Goal: Task Accomplishment & Management: Manage account settings

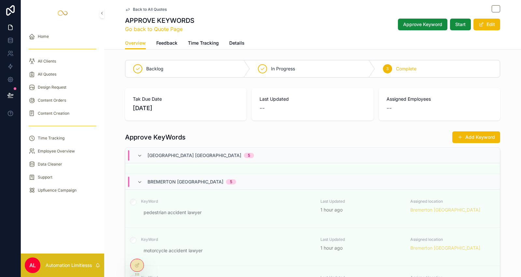
scroll to position [181, 0]
click at [126, 0] on div "Back to All Quotes APPROVE KEYWORDS Go back to Quote Page Approve Keyword Start…" at bounding box center [312, 18] width 375 height 37
click at [138, 7] on span "Back to All Quotes" at bounding box center [150, 9] width 34 height 5
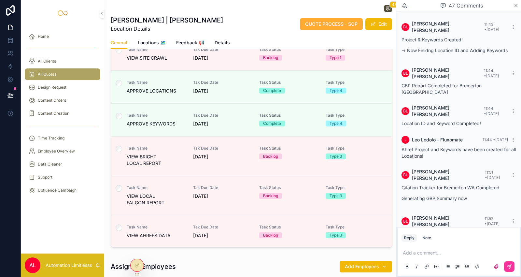
scroll to position [217, 0]
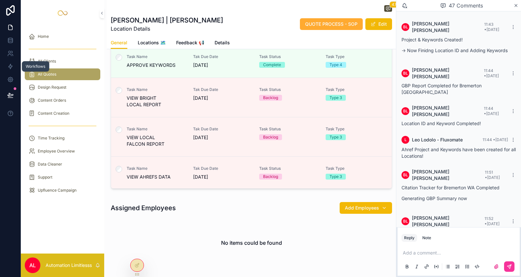
click at [10, 69] on icon at bounding box center [10, 66] width 4 height 5
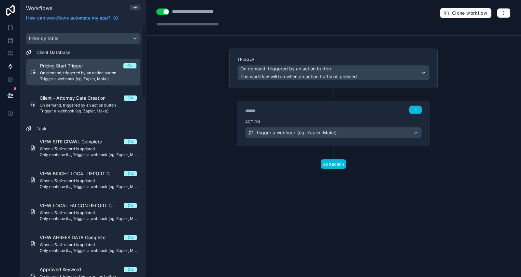
click at [89, 95] on span "Client - Attorney Data Creation" at bounding box center [77, 98] width 74 height 7
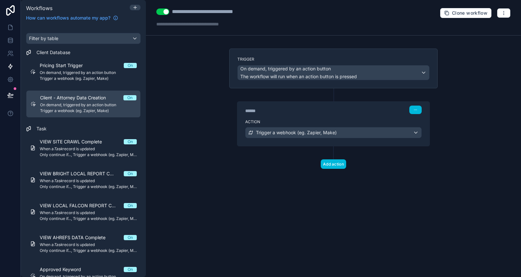
click at [82, 147] on span "When a Task record is updated" at bounding box center [88, 148] width 97 height 5
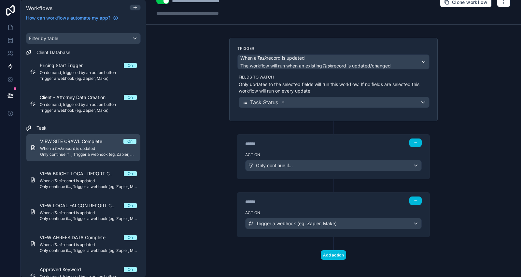
scroll to position [11, 0]
click at [288, 198] on div "******" at bounding box center [294, 201] width 98 height 7
click at [332, 214] on div "Action Trigger a webhook (eg. Zapier, Make)" at bounding box center [334, 221] width 192 height 29
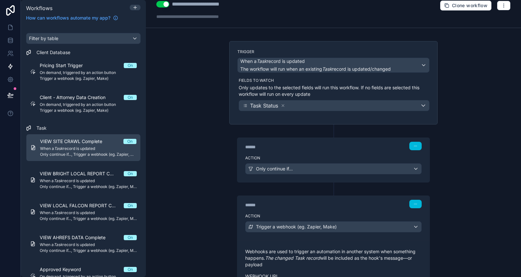
scroll to position [0, 0]
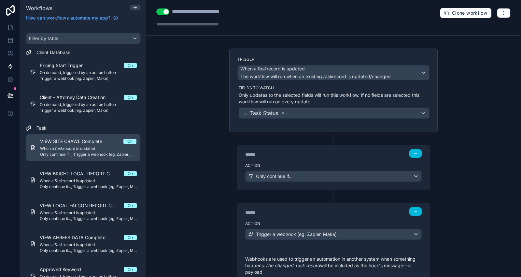
click at [317, 165] on label "Action" at bounding box center [333, 165] width 177 height 5
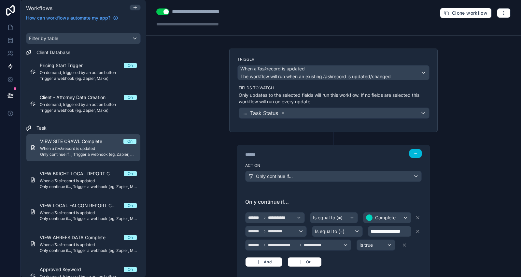
click at [81, 175] on span "VIEW BRIGHT LOCAL REPORT Complete" at bounding box center [82, 173] width 84 height 7
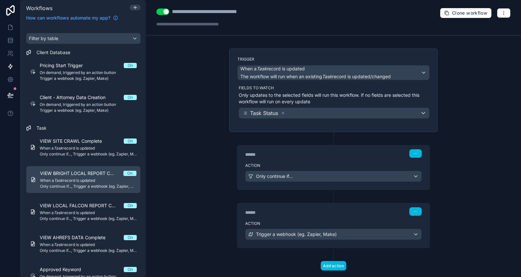
click at [321, 154] on div "******" at bounding box center [294, 154] width 98 height 7
click at [320, 160] on div "Action Only continue if..." at bounding box center [334, 174] width 192 height 29
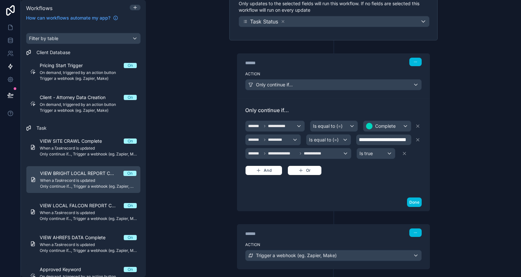
scroll to position [135, 0]
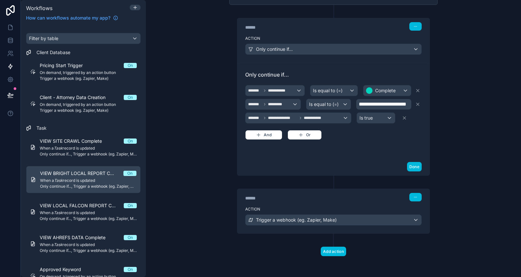
click at [296, 209] on label "Action" at bounding box center [333, 209] width 177 height 5
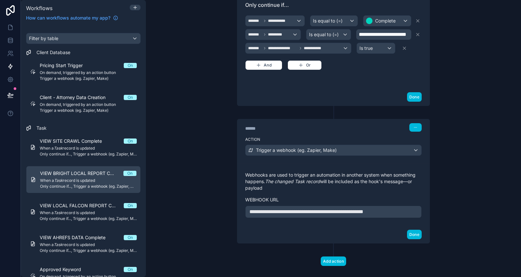
scroll to position [208, 0]
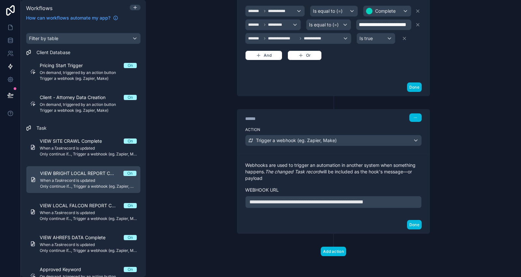
click at [87, 216] on span "Only continue if..., Trigger a webhook (eg. Zapier, Make)" at bounding box center [88, 218] width 97 height 5
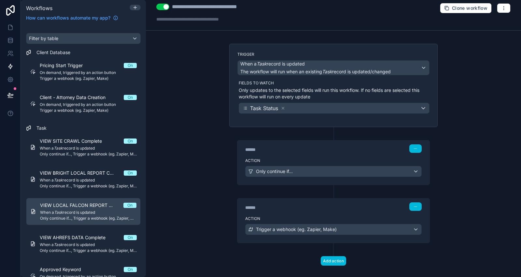
click at [281, 153] on div "****** Step 1" at bounding box center [334, 147] width 192 height 15
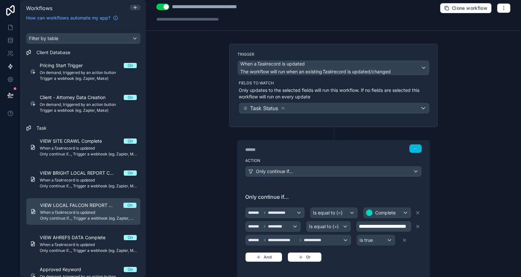
scroll to position [129, 0]
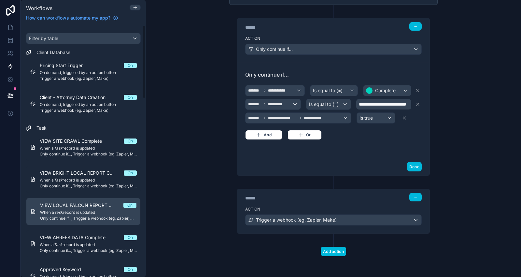
click at [74, 240] on div "VIEW AHREFS DATA Complete On When a Task record is updated Only continue if...,…" at bounding box center [88, 243] width 97 height 19
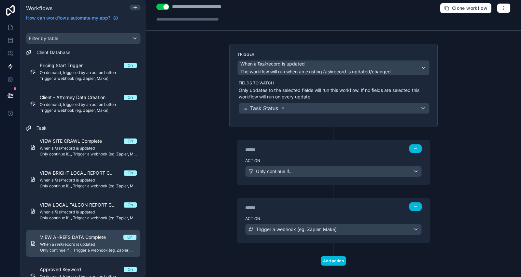
click at [319, 153] on div "****** Step 1" at bounding box center [334, 147] width 192 height 15
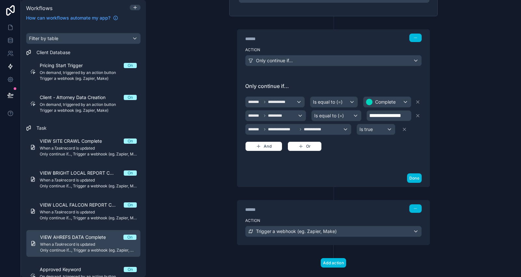
click at [325, 211] on div "****** Step 2" at bounding box center [334, 207] width 192 height 15
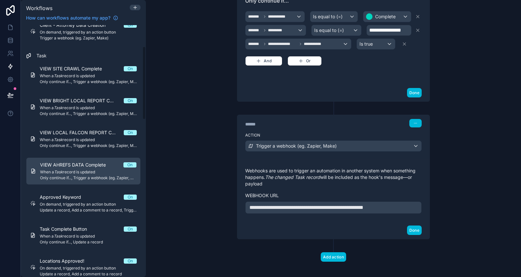
scroll to position [109, 0]
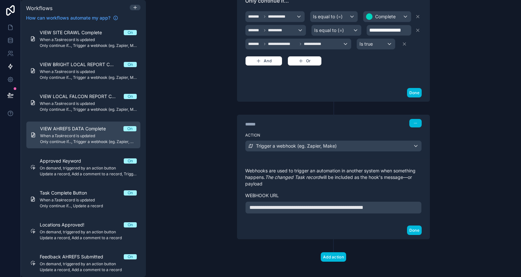
click at [103, 262] on span "On demand, triggered by an action button" at bounding box center [88, 263] width 97 height 5
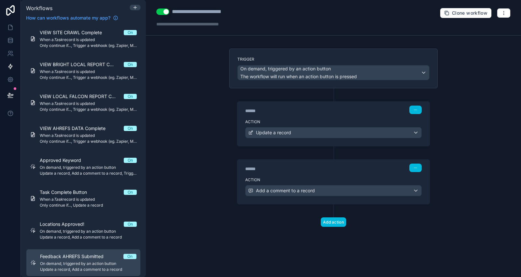
click at [294, 168] on div "******" at bounding box center [294, 169] width 98 height 7
click at [302, 171] on div "****** Step 2" at bounding box center [334, 167] width 192 height 15
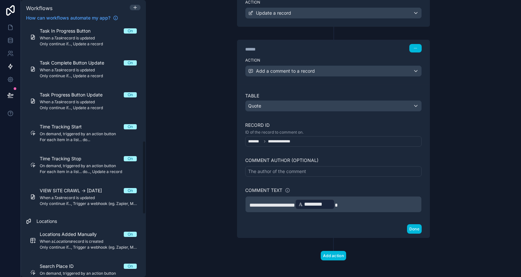
scroll to position [434, 0]
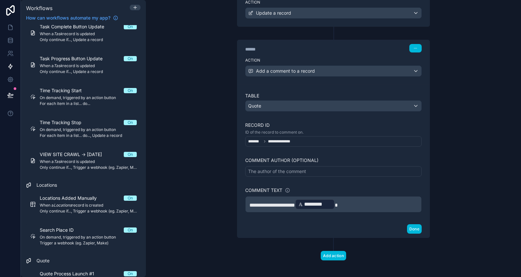
click at [109, 171] on link "VIEW SITE CRAWL -> Monday On When a Task record is updated Only continue if...,…" at bounding box center [83, 160] width 115 height 27
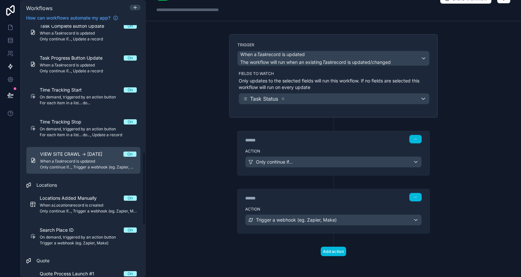
scroll to position [434, 0]
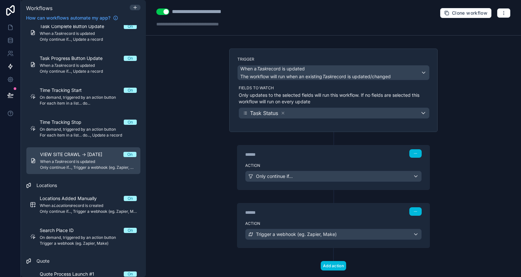
click at [299, 207] on div "****** Step 2" at bounding box center [333, 211] width 177 height 8
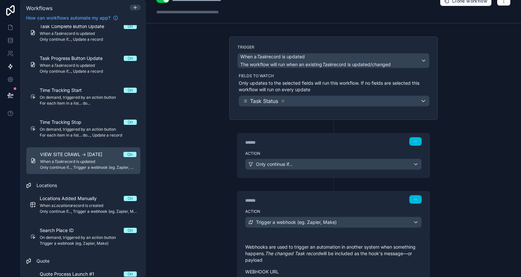
scroll to position [0, 0]
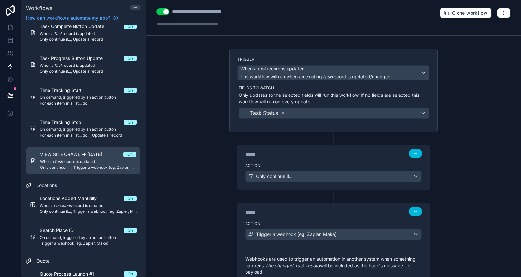
click at [165, 7] on div "**********" at bounding box center [333, 18] width 375 height 36
click at [165, 9] on button "Use setting" at bounding box center [162, 11] width 13 height 7
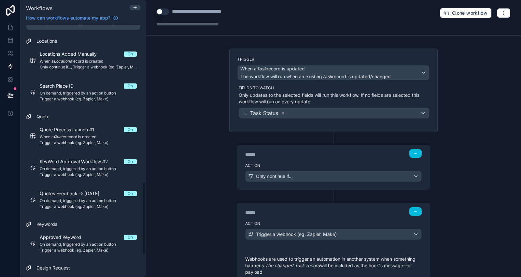
scroll to position [579, 0]
click at [80, 193] on span "Quotes Feedback -> Monday" at bounding box center [73, 193] width 67 height 7
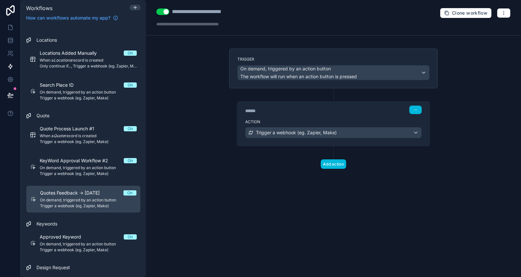
click at [312, 110] on div "******" at bounding box center [294, 111] width 98 height 7
click at [313, 117] on div "Action Trigger a webhook (eg. Zapier, Make)" at bounding box center [334, 131] width 192 height 29
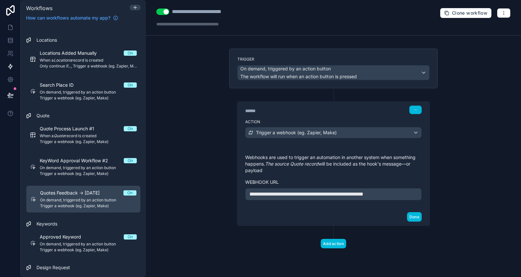
click at [189, 210] on div "**********" at bounding box center [333, 138] width 375 height 277
click at [14, 35] on link at bounding box center [10, 40] width 21 height 13
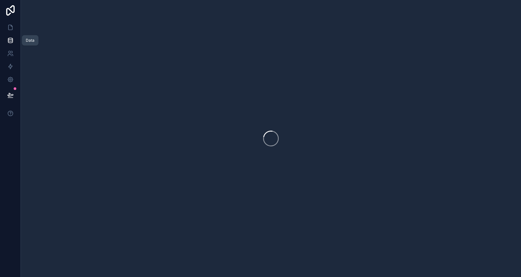
click at [13, 31] on link at bounding box center [10, 27] width 21 height 13
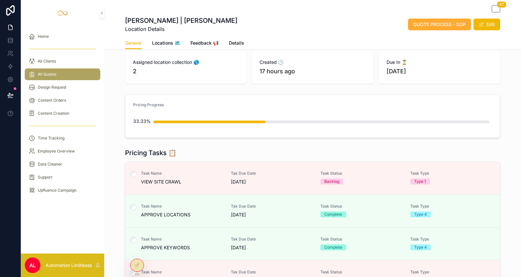
scroll to position [36, 0]
click at [69, 118] on div "Content Creation" at bounding box center [63, 113] width 68 height 10
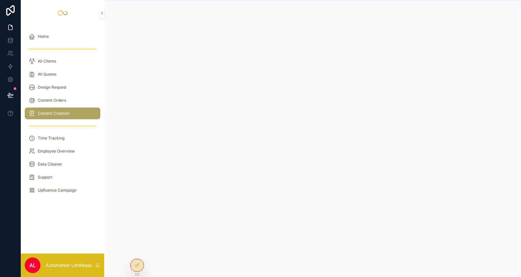
click at [67, 140] on div "Time Tracking" at bounding box center [63, 138] width 68 height 10
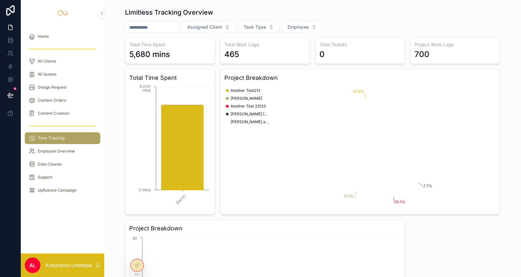
click at [76, 72] on div "All Quotes" at bounding box center [63, 74] width 68 height 10
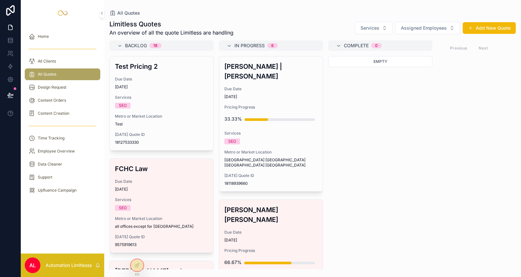
click at [68, 118] on div "Content Creation" at bounding box center [63, 113] width 68 height 10
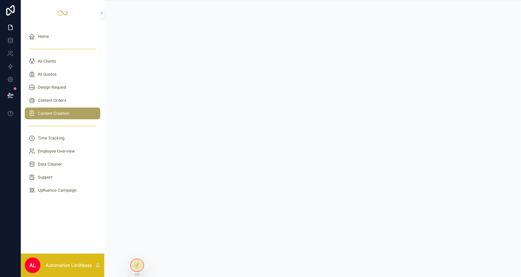
click at [64, 136] on div "Time Tracking" at bounding box center [63, 138] width 68 height 10
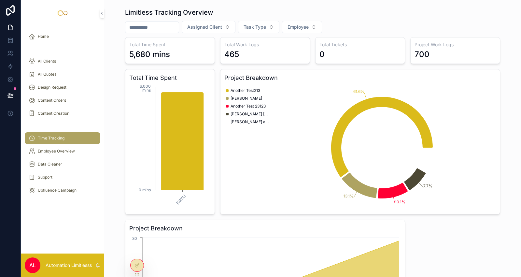
click at [76, 103] on div "Content Orders" at bounding box center [63, 100] width 68 height 10
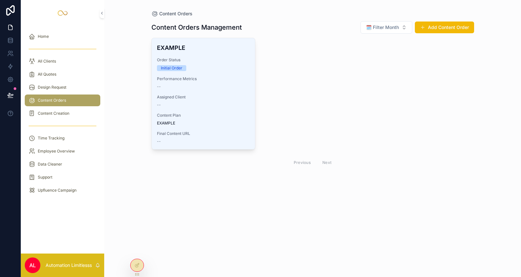
click at [67, 77] on div "All Quotes" at bounding box center [63, 74] width 68 height 10
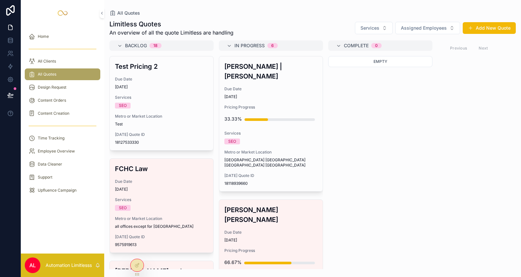
click at [289, 112] on div "33.33%" at bounding box center [271, 118] width 93 height 13
click at [195, 87] on span "24/10/2025" at bounding box center [161, 86] width 93 height 5
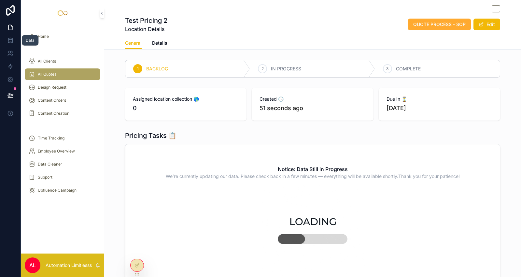
click at [13, 39] on icon at bounding box center [10, 40] width 7 height 7
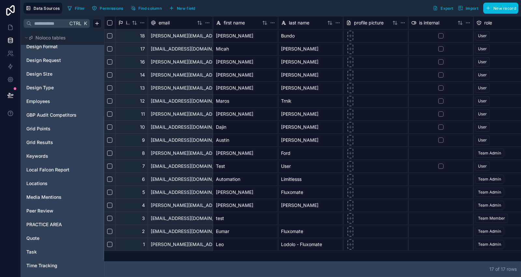
scroll to position [145, 0]
click at [44, 235] on link "Quote" at bounding box center [52, 238] width 53 height 7
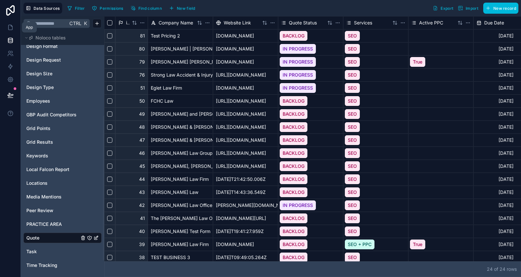
click at [0, 29] on link at bounding box center [10, 27] width 21 height 13
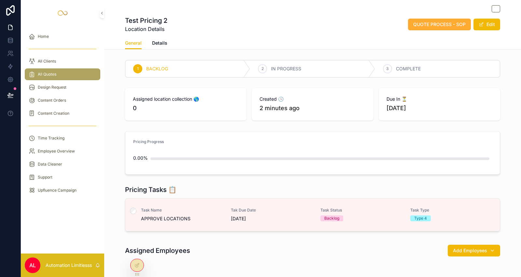
click at [210, 210] on span "Task Name" at bounding box center [182, 210] width 82 height 5
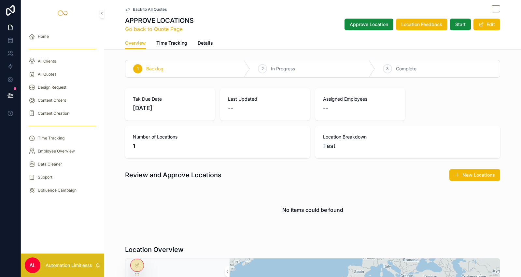
drag, startPoint x: 220, startPoint y: 143, endPoint x: 222, endPoint y: 133, distance: 10.2
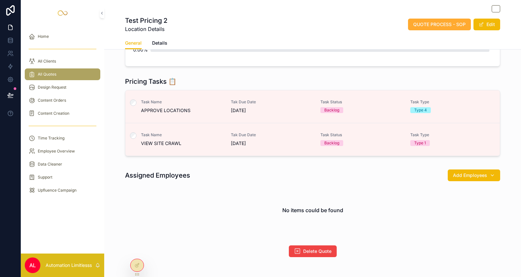
scroll to position [109, 0]
click at [209, 142] on span "VIEW SITE CRAWL" at bounding box center [182, 143] width 82 height 7
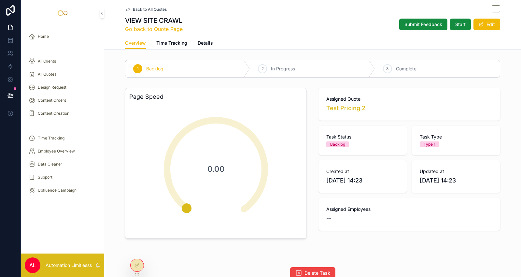
click at [409, 22] on span "Submit Feedback" at bounding box center [424, 24] width 38 height 7
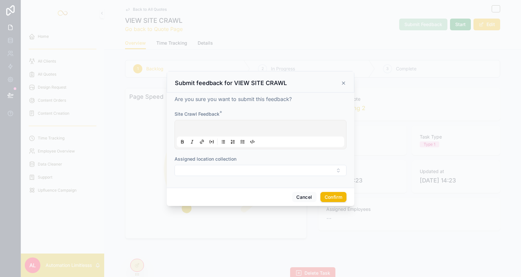
click at [245, 126] on div at bounding box center [260, 134] width 167 height 25
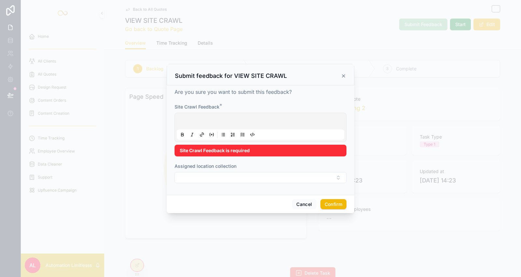
click at [248, 128] on div at bounding box center [260, 127] width 167 height 25
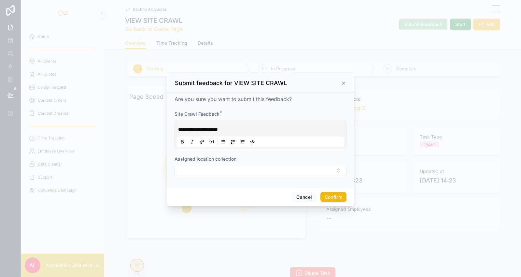
click at [330, 198] on button "Confirm" at bounding box center [334, 197] width 26 height 10
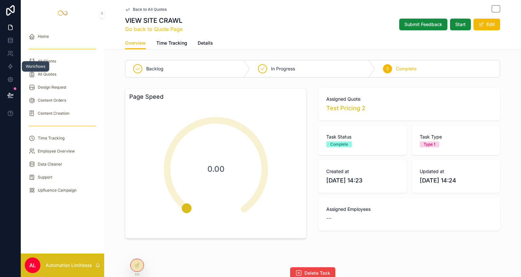
drag, startPoint x: 12, startPoint y: 63, endPoint x: 3, endPoint y: 65, distance: 9.5
click at [12, 63] on link at bounding box center [10, 66] width 21 height 13
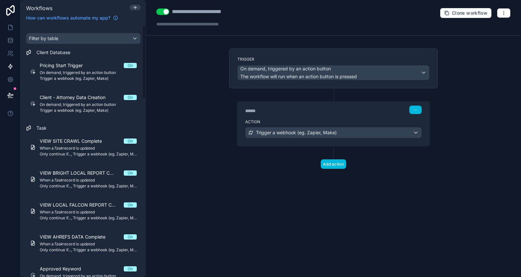
click at [89, 145] on div "VIEW SITE CRAWL Complete On When a Task record is updated Only continue if..., …" at bounding box center [88, 147] width 97 height 19
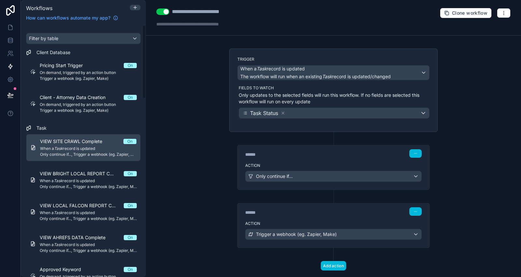
click at [297, 149] on div "****** Step 1" at bounding box center [333, 153] width 177 height 8
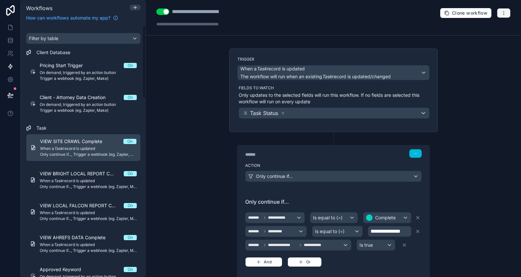
click at [501, 13] on icon "button" at bounding box center [503, 12] width 5 height 5
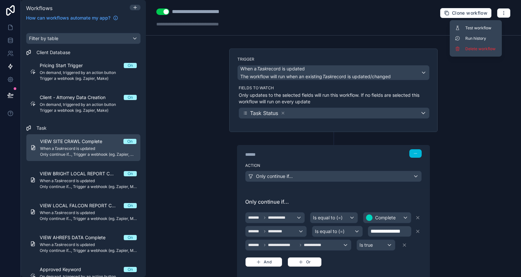
click at [480, 27] on span "Test workflow" at bounding box center [481, 27] width 31 height 5
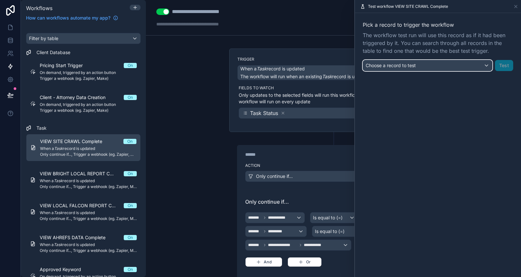
click at [426, 61] on div "Choose a record to test" at bounding box center [427, 65] width 129 height 10
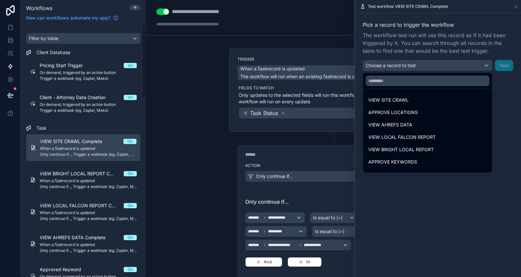
click at [420, 96] on div "VIEW SITE CRAWL" at bounding box center [428, 100] width 119 height 8
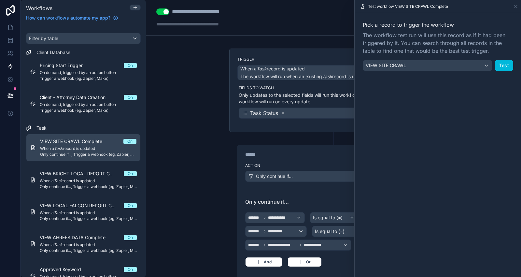
click at [499, 65] on button "Test" at bounding box center [504, 65] width 18 height 11
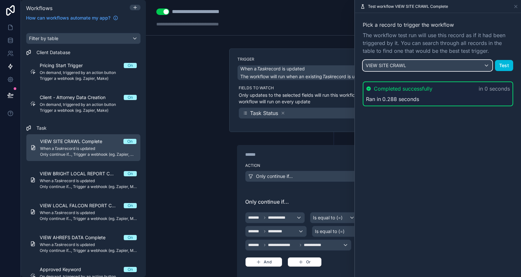
click at [491, 68] on div "VIEW SITE CRAWL" at bounding box center [427, 65] width 129 height 10
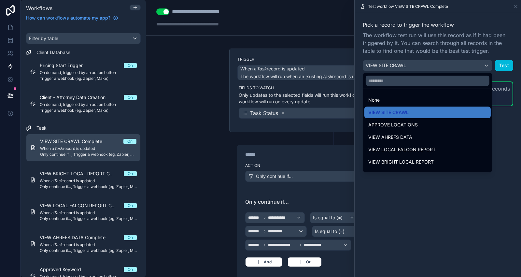
click at [502, 125] on div at bounding box center [438, 138] width 166 height 277
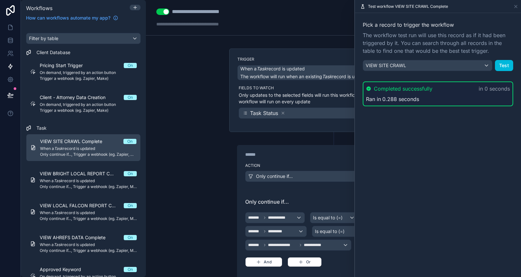
click at [505, 67] on button "Test" at bounding box center [504, 65] width 18 height 11
click at [509, 64] on button "Test" at bounding box center [504, 65] width 18 height 11
click at [17, 29] on link at bounding box center [10, 27] width 21 height 13
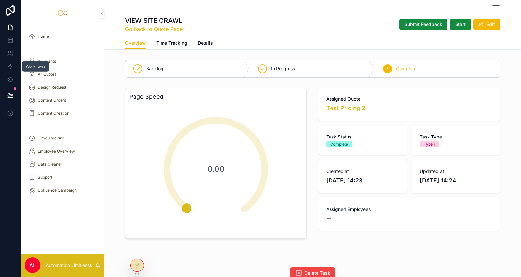
click at [17, 64] on link at bounding box center [10, 66] width 21 height 13
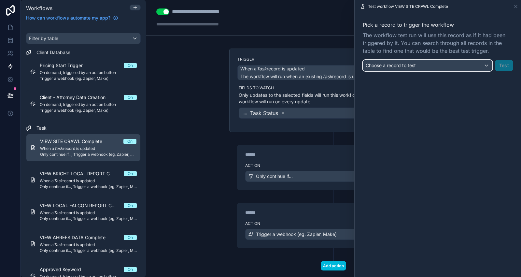
click at [442, 66] on div "Choose a record to test" at bounding box center [427, 65] width 129 height 10
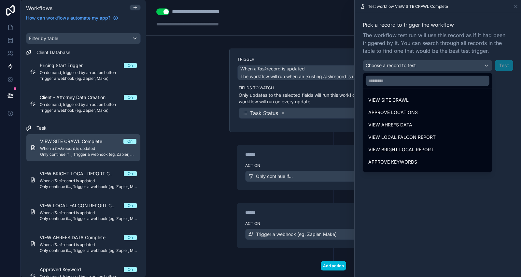
click at [421, 98] on div "VIEW SITE CRAWL" at bounding box center [428, 100] width 119 height 8
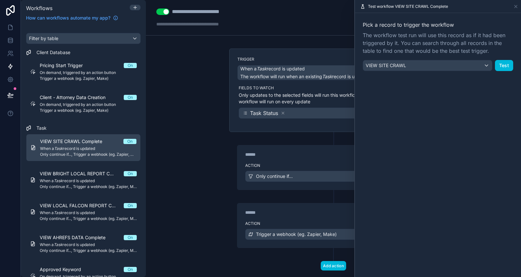
click at [507, 62] on button "Test" at bounding box center [504, 65] width 18 height 11
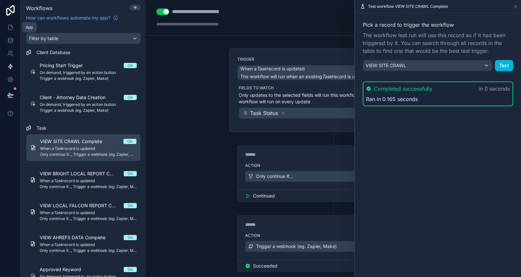
click at [12, 30] on icon at bounding box center [10, 27] width 4 height 5
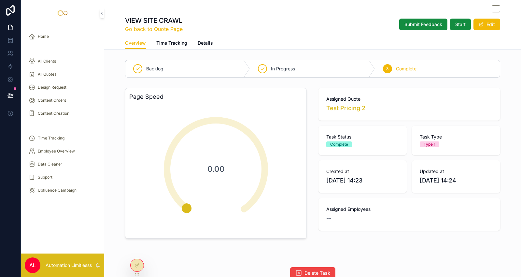
click at [69, 77] on div "All Quotes" at bounding box center [63, 74] width 68 height 10
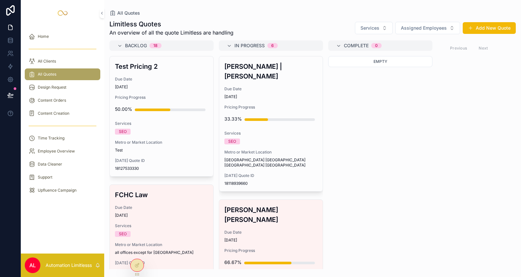
click at [278, 86] on span "Due Date" at bounding box center [271, 88] width 93 height 5
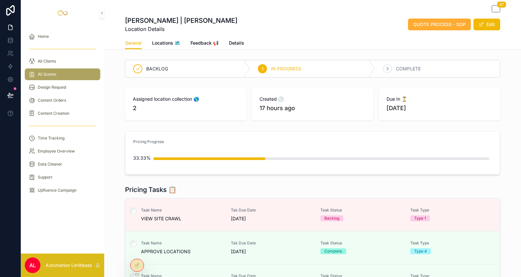
click at [216, 215] on span "VIEW SITE CRAWL" at bounding box center [182, 218] width 82 height 7
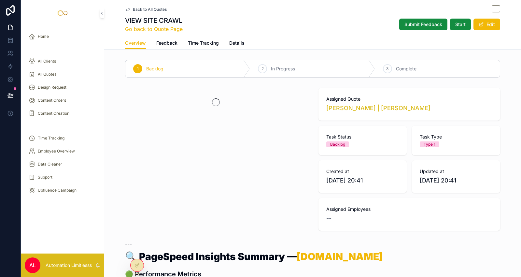
click at [438, 27] on span "Submit Feedback" at bounding box center [424, 24] width 38 height 7
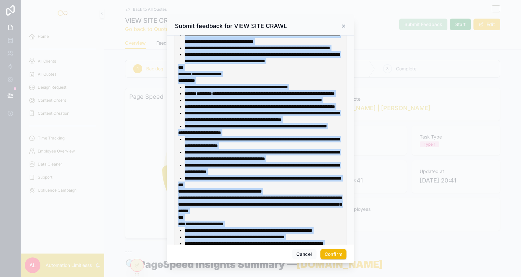
scroll to position [655, 0]
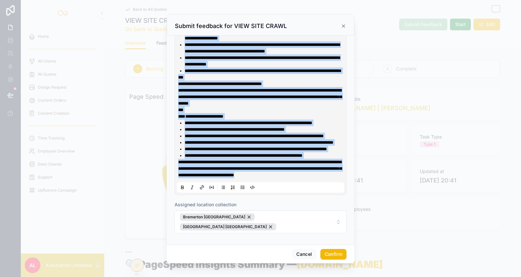
drag, startPoint x: 180, startPoint y: 72, endPoint x: 395, endPoint y: 294, distance: 308.8
click at [395, 277] on html "Home All Clients All Quotes Design Request Content Orders Content Creation Time…" at bounding box center [260, 138] width 521 height 277
copy div "**********"
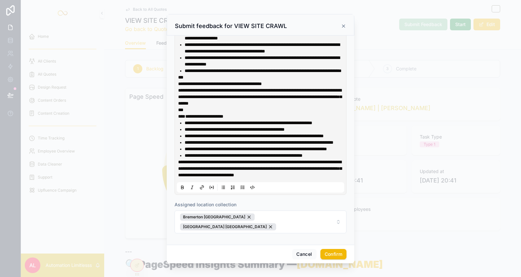
click at [100, 100] on div at bounding box center [260, 138] width 521 height 277
click at [75, 11] on div at bounding box center [260, 138] width 521 height 277
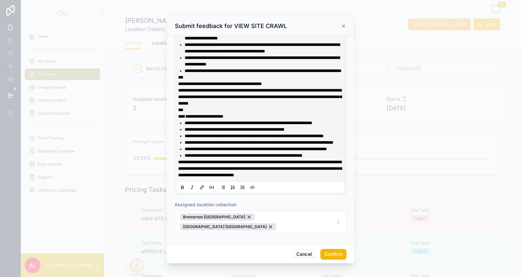
click at [338, 22] on div "Submit feedback for VIEW SITE CRAWL" at bounding box center [260, 26] width 171 height 8
click at [345, 25] on icon at bounding box center [343, 25] width 5 height 5
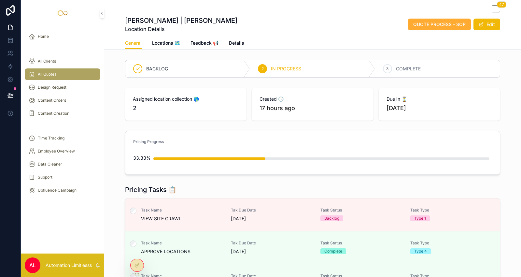
click at [33, 73] on icon "scrollable content" at bounding box center [32, 74] width 7 height 7
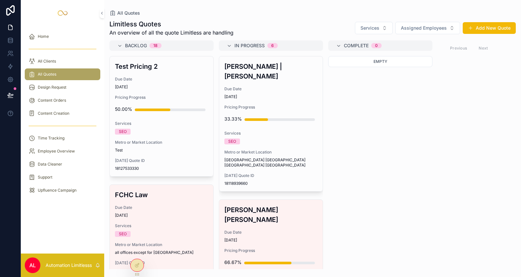
click at [183, 78] on span "Due Date" at bounding box center [161, 79] width 93 height 5
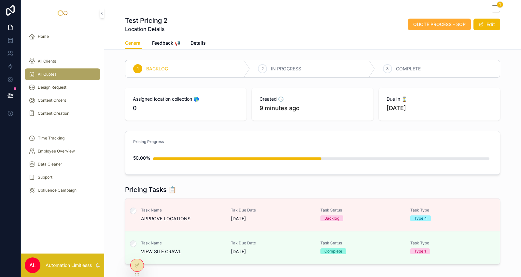
click at [180, 240] on span "Task Name" at bounding box center [182, 242] width 82 height 5
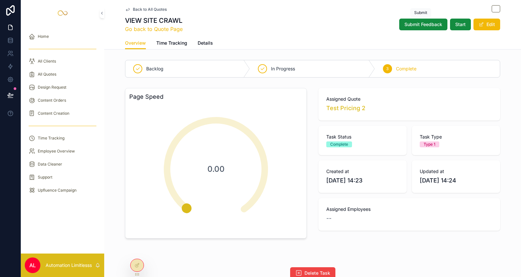
click at [425, 22] on span "Submit Feedback" at bounding box center [424, 24] width 38 height 7
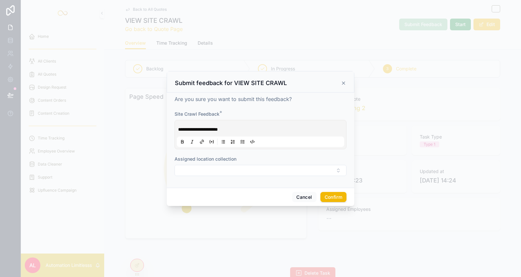
click at [272, 120] on div "**********" at bounding box center [261, 130] width 172 height 38
click at [254, 131] on p "**********" at bounding box center [261, 129] width 167 height 7
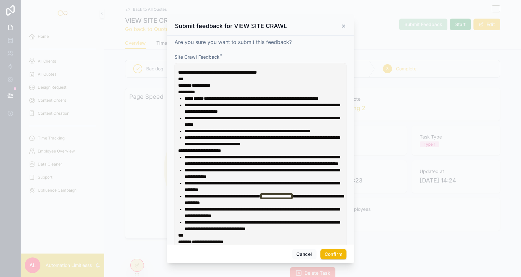
scroll to position [598, 0]
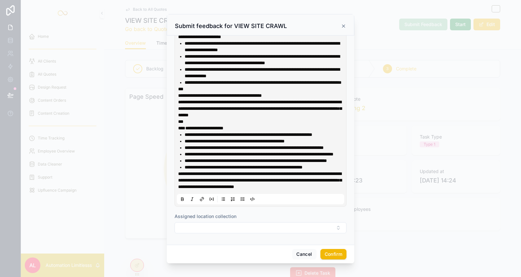
click at [336, 248] on div "Cancel Confirm" at bounding box center [261, 254] width 188 height 19
click at [336, 253] on button "Confirm" at bounding box center [334, 254] width 26 height 10
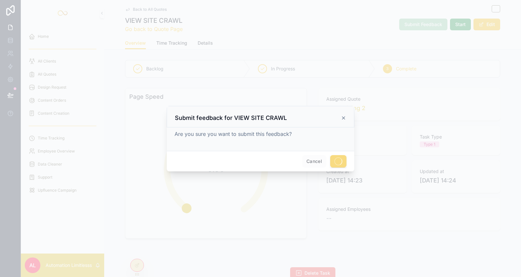
scroll to position [0, 0]
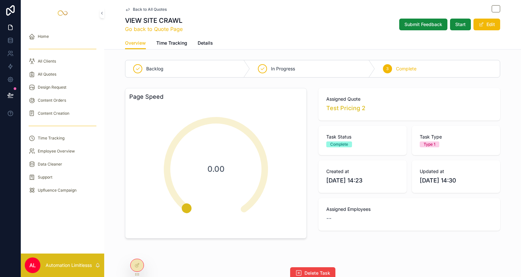
click at [138, 7] on span "Back to All Quotes" at bounding box center [150, 9] width 34 height 5
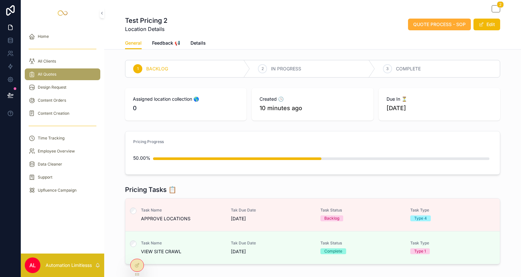
click at [259, 215] on span "[DATE]" at bounding box center [272, 218] width 82 height 7
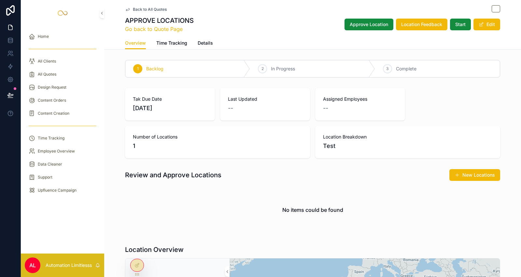
click at [399, 71] on span "Complete" at bounding box center [406, 68] width 21 height 7
click at [156, 9] on span "Back to All Quotes" at bounding box center [150, 9] width 34 height 5
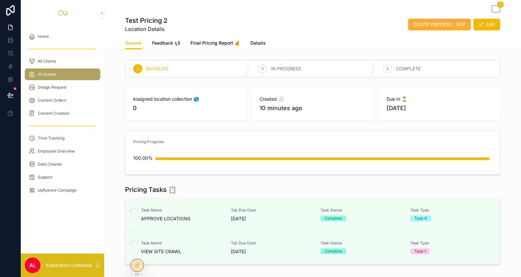
click at [192, 43] on span "Final Pricing Report 💰" at bounding box center [216, 43] width 50 height 7
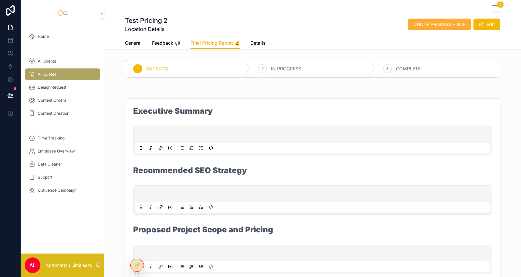
click at [247, 136] on p "scrollable content" at bounding box center [314, 135] width 355 height 7
click at [208, 190] on div "scrollable content" at bounding box center [313, 200] width 355 height 25
click at [209, 192] on p "scrollable content" at bounding box center [314, 195] width 355 height 7
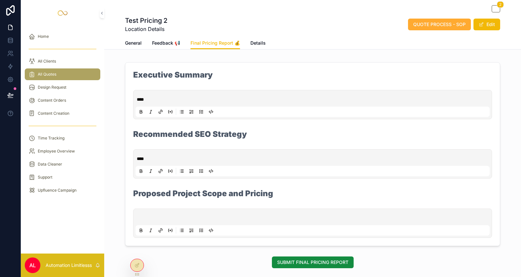
click at [191, 209] on div "scrollable content" at bounding box center [312, 223] width 359 height 29
click at [187, 216] on p "scrollable content" at bounding box center [314, 218] width 355 height 7
click at [184, 217] on p "scrollable content" at bounding box center [314, 218] width 355 height 7
click at [306, 263] on span "SUBMIT FINAL PRICING REPORT" at bounding box center [312, 262] width 71 height 7
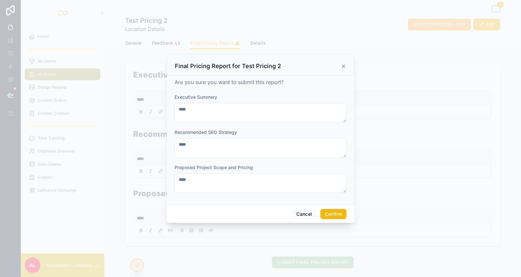
click at [329, 212] on button "Confirm" at bounding box center [334, 214] width 26 height 10
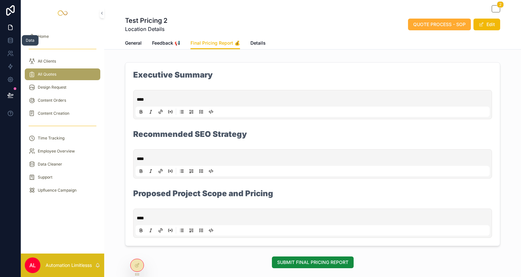
click at [7, 43] on icon at bounding box center [10, 40] width 7 height 7
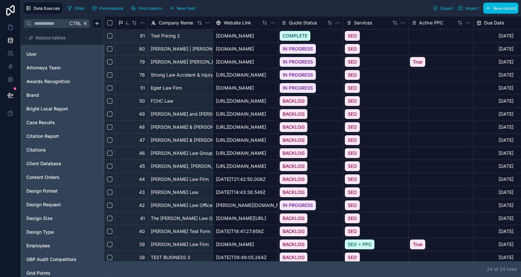
click at [49, 113] on div "Bright Local Report" at bounding box center [62, 109] width 78 height 10
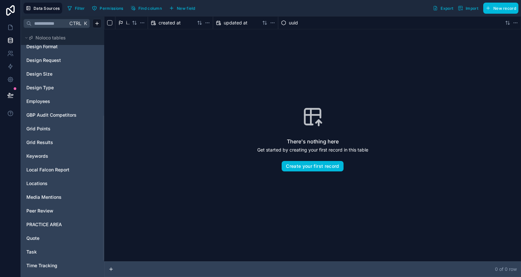
scroll to position [145, 0]
click at [42, 235] on link "Quote" at bounding box center [52, 238] width 53 height 7
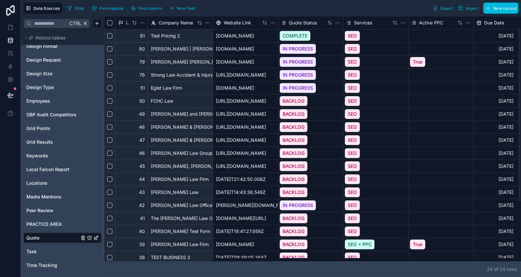
click at [108, 35] on button "Select row" at bounding box center [109, 35] width 5 height 5
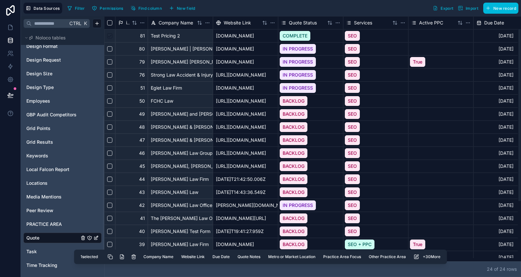
click at [110, 46] on button "Select row" at bounding box center [109, 48] width 5 height 5
click at [135, 257] on button "Delete selected rows" at bounding box center [134, 257] width 12 height 12
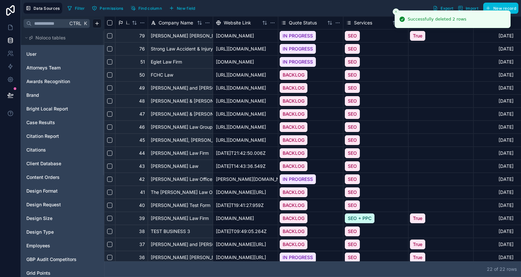
click at [55, 127] on div "User Attorneys Team Awards Recognition Brand Bright Local Report Case Results C…" at bounding box center [62, 245] width 78 height 398
click at [48, 138] on span "Citation Report" at bounding box center [42, 136] width 33 height 7
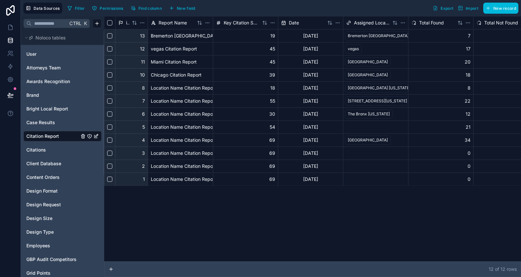
click at [44, 168] on div "Client Database" at bounding box center [62, 163] width 78 height 10
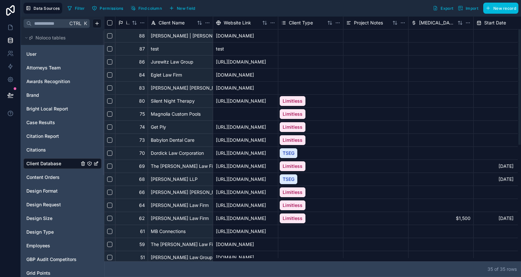
click at [115, 36] on div "88" at bounding box center [131, 35] width 33 height 13
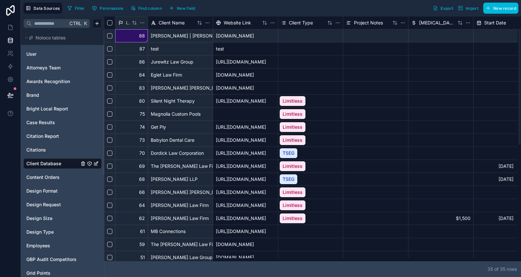
click at [110, 36] on button "Select row" at bounding box center [109, 35] width 5 height 5
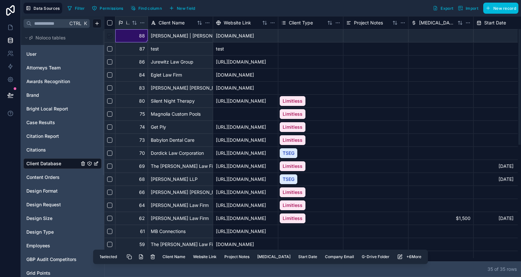
click at [109, 47] on button "Select row" at bounding box center [109, 48] width 5 height 5
click at [159, 255] on button "Delete selected rows" at bounding box center [153, 257] width 12 height 12
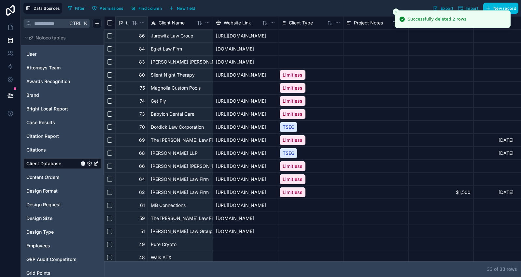
click at [53, 109] on span "Bright Local Report" at bounding box center [47, 109] width 42 height 7
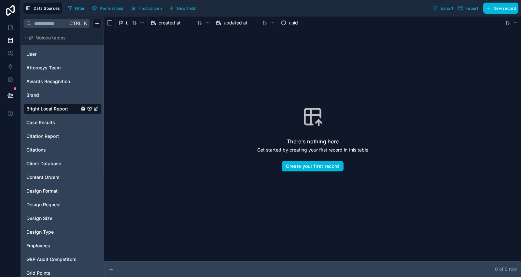
click at [62, 120] on link "Case Results" at bounding box center [52, 122] width 53 height 7
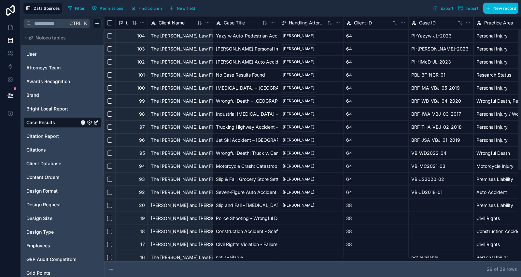
click at [43, 141] on div "Citation Report" at bounding box center [62, 136] width 78 height 10
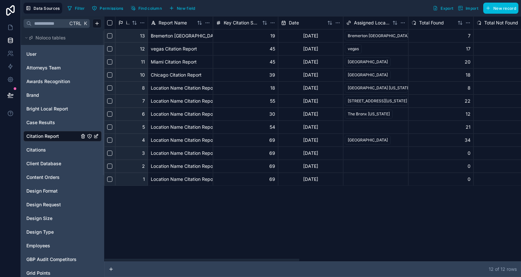
click at [108, 37] on button "Select row" at bounding box center [109, 35] width 5 height 5
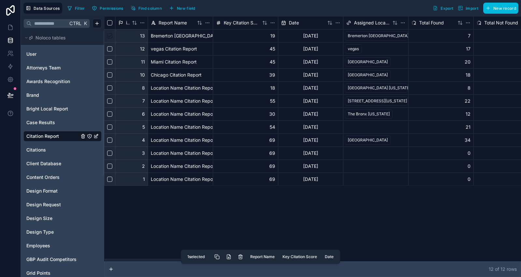
click at [244, 260] on button "Delete selected rows" at bounding box center [241, 257] width 12 height 12
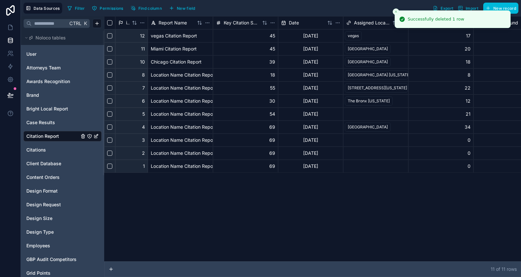
click at [45, 152] on span "Citations" at bounding box center [36, 150] width 20 height 7
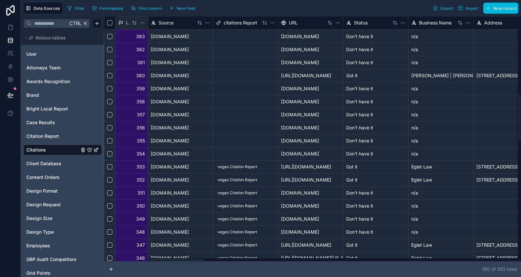
scroll to position [362, 0]
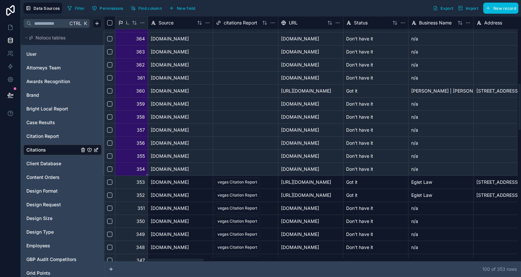
drag, startPoint x: 115, startPoint y: 36, endPoint x: 134, endPoint y: 168, distance: 132.9
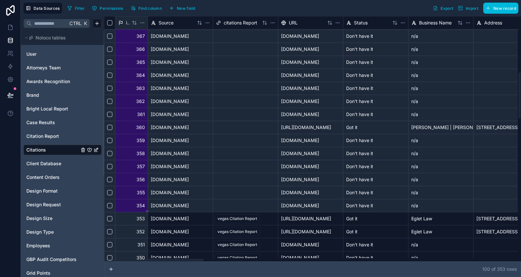
scroll to position [326, 0]
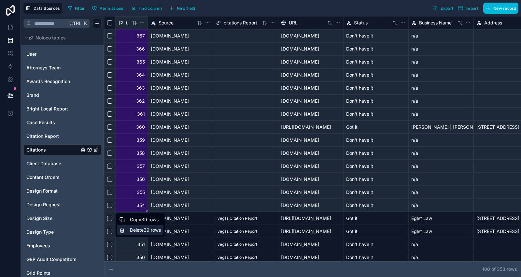
click at [135, 230] on div "Delete 39 rows" at bounding box center [140, 230] width 47 height 10
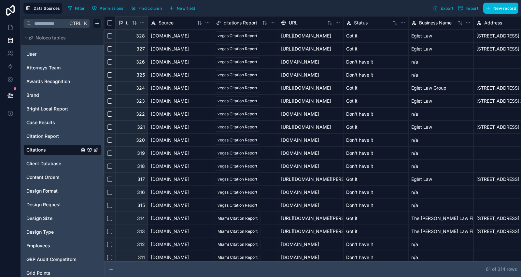
click at [50, 169] on div "User Attorneys Team Awards Recognition Brand Bright Local Report Case Results C…" at bounding box center [62, 245] width 78 height 398
click at [51, 167] on div "Client Database" at bounding box center [62, 163] width 78 height 10
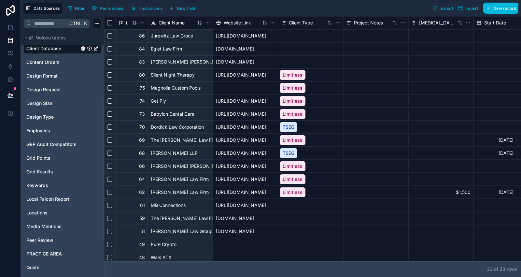
scroll to position [145, 0]
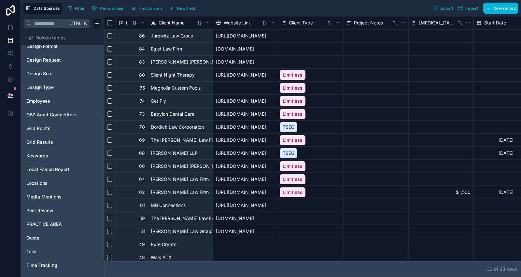
click at [58, 112] on span "GBP Audit Competitors" at bounding box center [51, 114] width 50 height 7
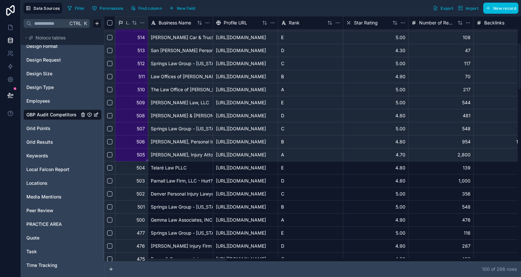
scroll to position [145, 0]
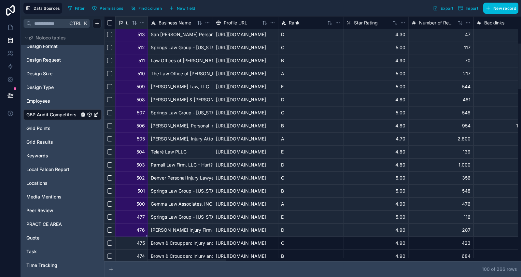
drag, startPoint x: 125, startPoint y: 38, endPoint x: 135, endPoint y: 226, distance: 188.6
click at [156, 263] on div "100 of 266 row s" at bounding box center [312, 269] width 417 height 16
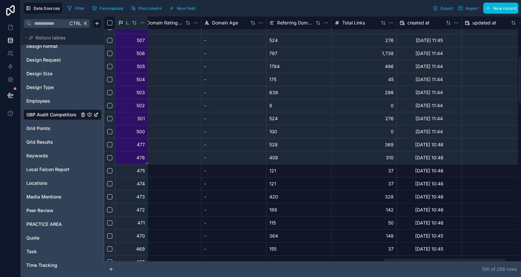
scroll to position [217, 971]
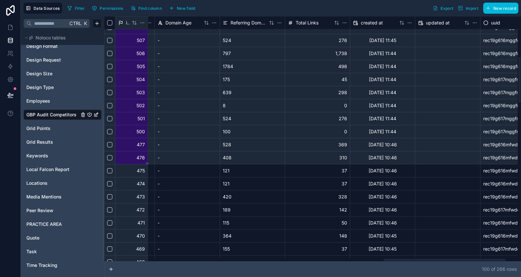
drag, startPoint x: 180, startPoint y: 261, endPoint x: 464, endPoint y: 250, distance: 284.0
click at [464, 259] on div at bounding box center [445, 260] width 122 height 2
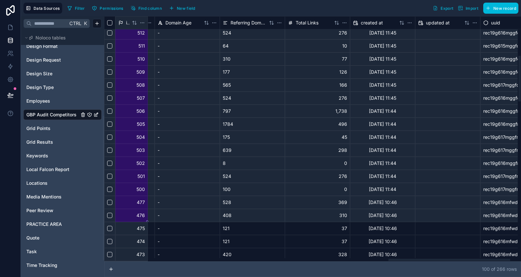
scroll to position [145, 971]
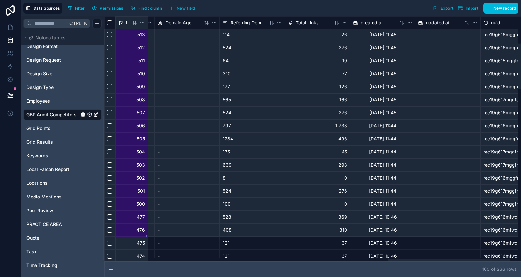
click at [219, 201] on div "-" at bounding box center [187, 203] width 65 height 13
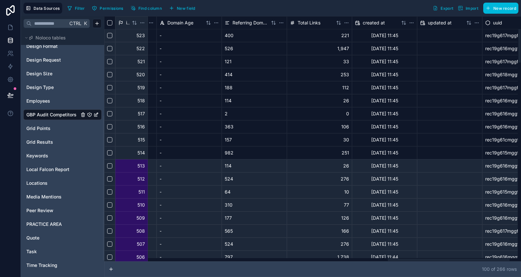
scroll to position [0, 969]
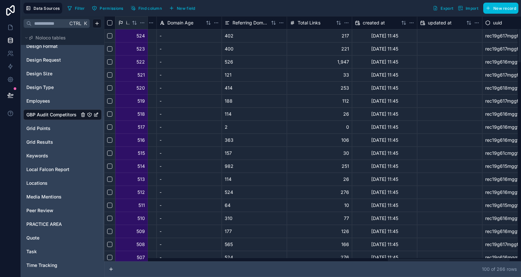
drag, startPoint x: 116, startPoint y: 202, endPoint x: 130, endPoint y: 39, distance: 163.2
click at [141, 62] on div "Delete 25 rows" at bounding box center [140, 60] width 46 height 10
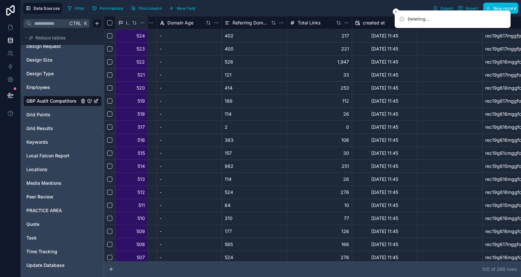
scroll to position [173, 0]
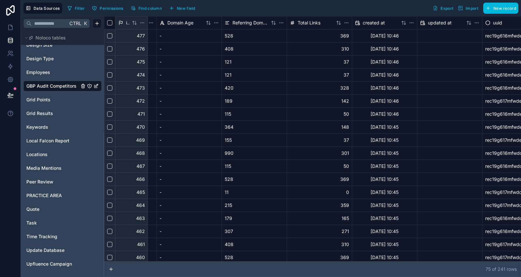
click at [54, 102] on link "Grid Points" at bounding box center [52, 99] width 53 height 7
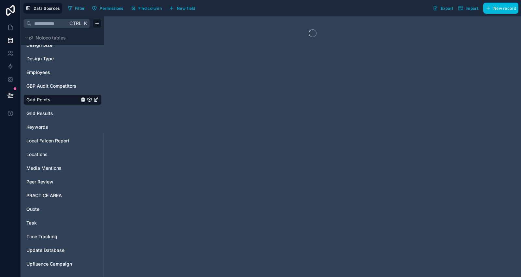
click at [37, 112] on span "Grid Results" at bounding box center [39, 113] width 27 height 7
click at [52, 99] on link "Grid Points" at bounding box center [52, 99] width 53 height 7
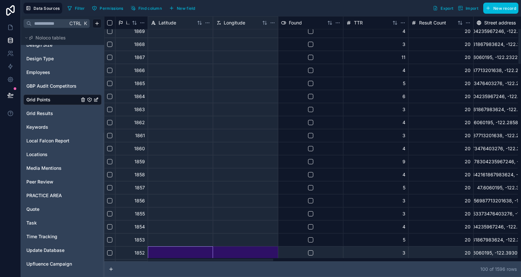
scroll to position [8, 0]
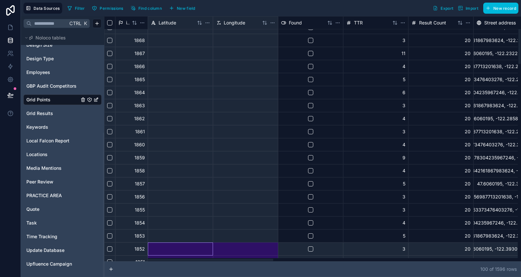
drag, startPoint x: 181, startPoint y: 257, endPoint x: 246, endPoint y: 255, distance: 65.2
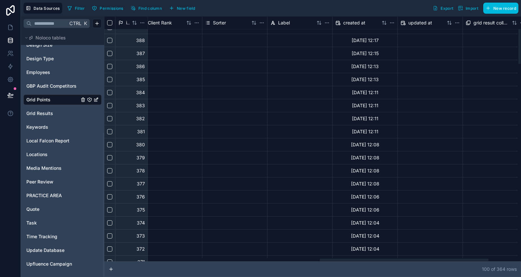
drag, startPoint x: 232, startPoint y: 260, endPoint x: 448, endPoint y: 255, distance: 215.4
click at [448, 259] on div at bounding box center [404, 260] width 169 height 2
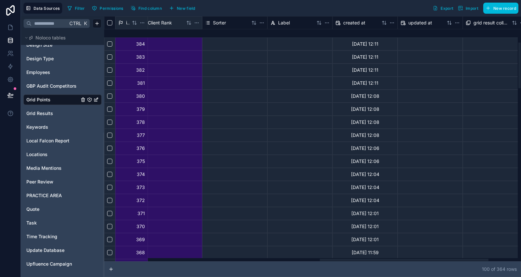
scroll to position [145, 532]
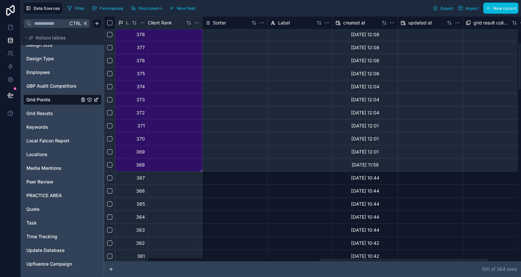
drag, startPoint x: 125, startPoint y: 36, endPoint x: 180, endPoint y: 165, distance: 140.2
click at [156, 189] on div "Delete 22 rows" at bounding box center [140, 189] width 47 height 10
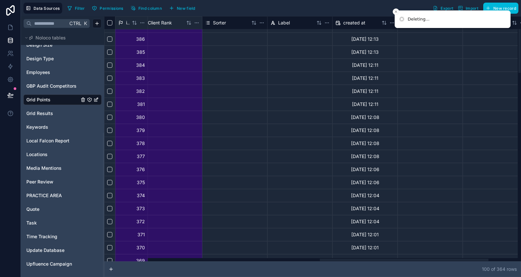
scroll to position [72, 532]
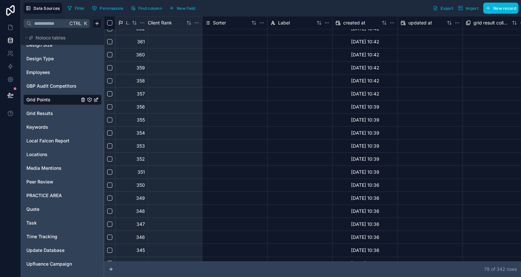
click at [57, 110] on link "Grid Results" at bounding box center [52, 113] width 53 height 7
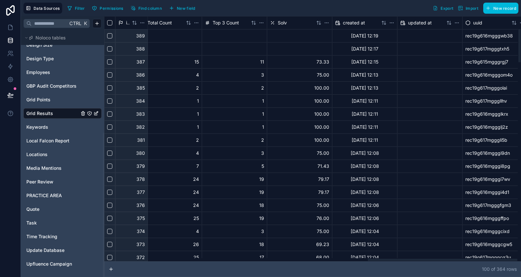
scroll to position [0, 734]
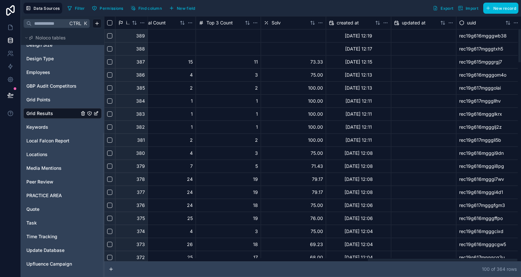
click at [478, 259] on div at bounding box center [443, 260] width 150 height 2
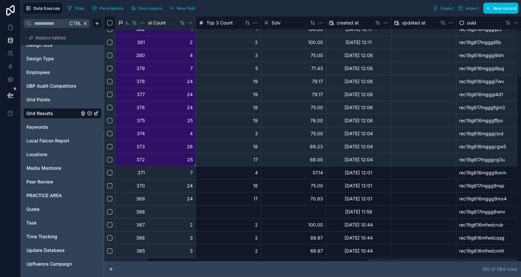
scroll to position [72, 734]
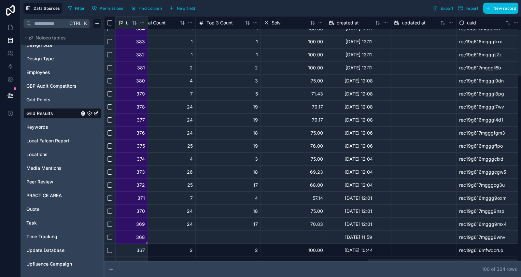
drag, startPoint x: 129, startPoint y: 33, endPoint x: 128, endPoint y: 237, distance: 203.7
click at [130, 259] on div "Delete 22 rows" at bounding box center [140, 262] width 47 height 10
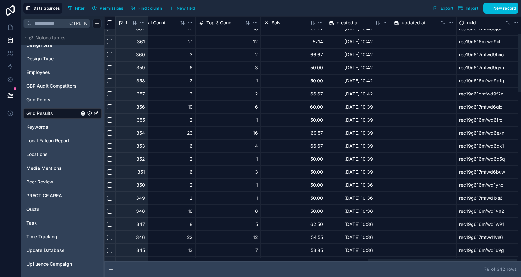
click at [65, 129] on link "Keywords" at bounding box center [52, 127] width 53 height 7
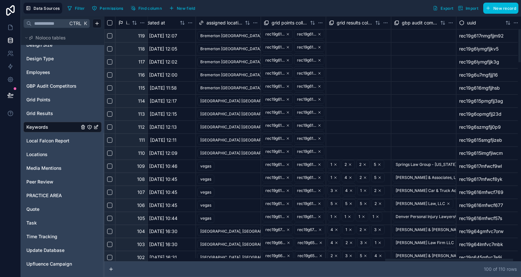
scroll to position [0, 801]
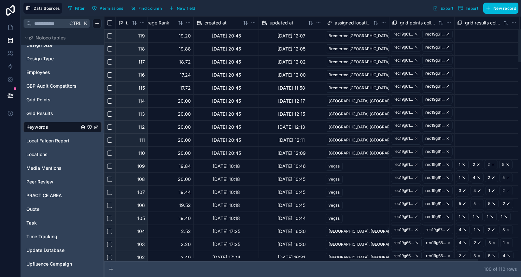
drag, startPoint x: 191, startPoint y: 259, endPoint x: 425, endPoint y: 269, distance: 234.5
click at [425, 261] on div at bounding box center [414, 260] width 128 height 2
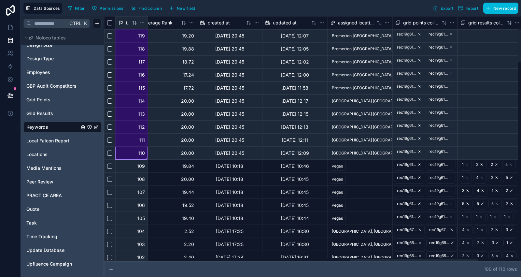
drag, startPoint x: 123, startPoint y: 150, endPoint x: 118, endPoint y: 13, distance: 137.0
click at [118, 13] on div "Data Sources Filter Permissions Find column New field Export Import New record …" at bounding box center [271, 138] width 500 height 277
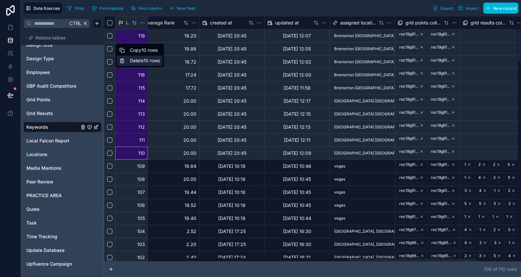
click at [148, 61] on div "Delete 10 rows" at bounding box center [140, 60] width 46 height 10
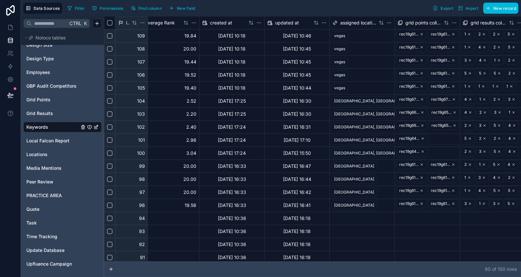
click at [40, 139] on span "Local Falcon Report" at bounding box center [47, 141] width 43 height 7
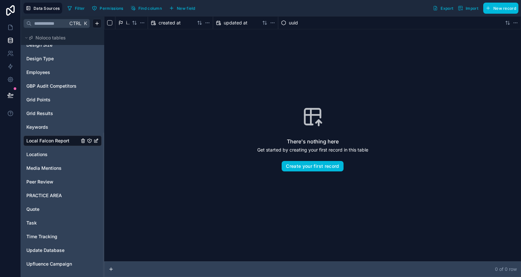
click at [65, 157] on div "Locations" at bounding box center [62, 154] width 78 height 10
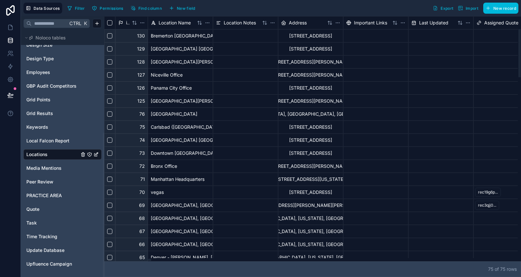
click at [112, 37] on button "Select row" at bounding box center [109, 35] width 5 height 5
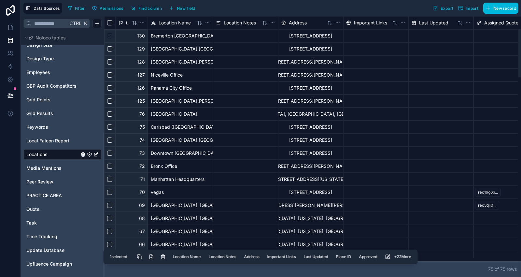
click at [111, 50] on button "Select row" at bounding box center [109, 48] width 5 height 5
click at [162, 259] on button "Delete selected rows" at bounding box center [164, 257] width 12 height 12
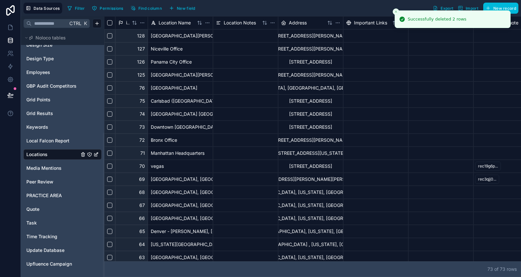
click at [53, 211] on link "Quote" at bounding box center [52, 209] width 53 height 7
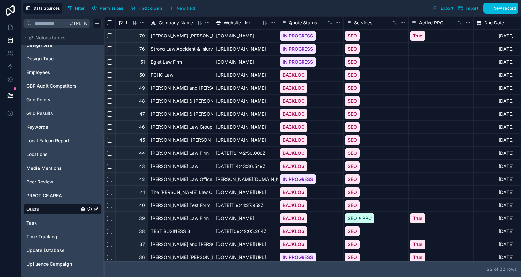
click at [55, 252] on span "Update Database" at bounding box center [45, 250] width 38 height 7
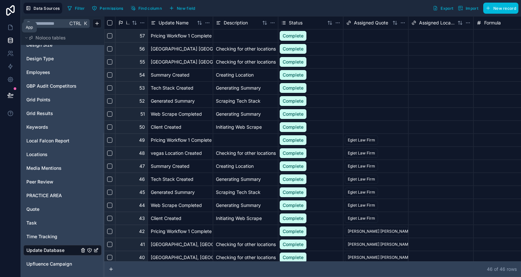
click at [12, 28] on icon at bounding box center [10, 27] width 4 height 5
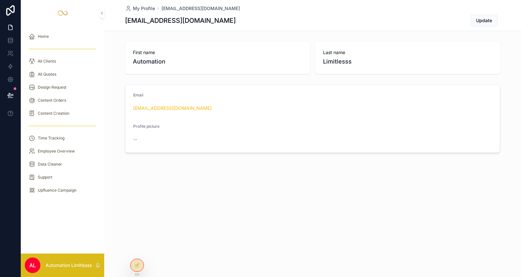
click at [65, 74] on div "All Quotes" at bounding box center [63, 74] width 68 height 10
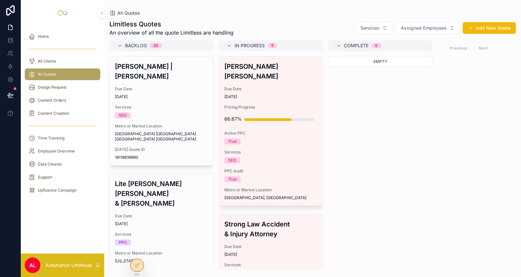
click at [173, 134] on div "Friedman | Rubin Due Date 07/10/2025 Services SEO Metro or Market Location Seat…" at bounding box center [162, 110] width 104 height 109
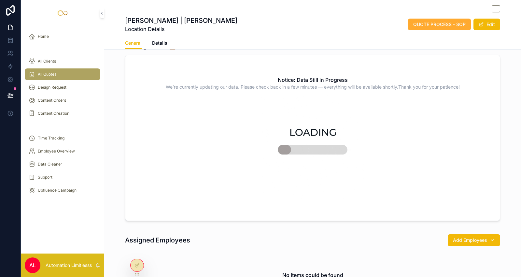
scroll to position [109, 0]
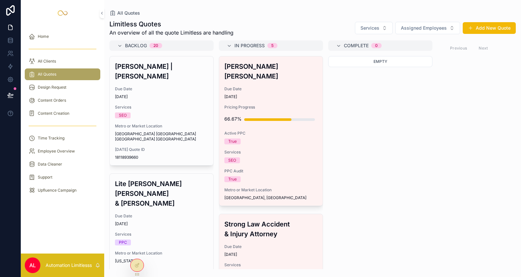
click at [184, 105] on div "Services SEO" at bounding box center [161, 112] width 93 height 14
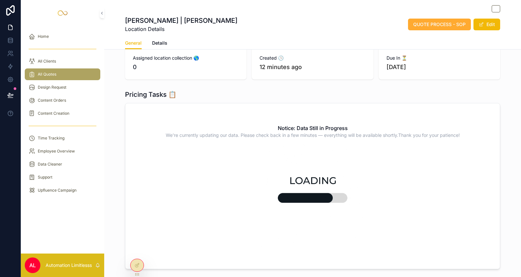
scroll to position [36, 0]
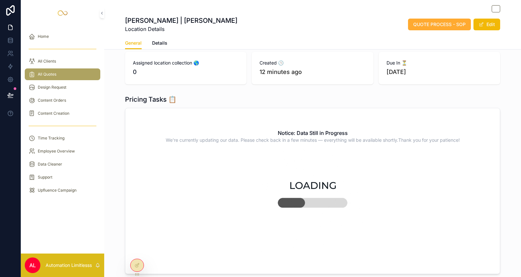
drag, startPoint x: 246, startPoint y: 101, endPoint x: 240, endPoint y: 90, distance: 12.4
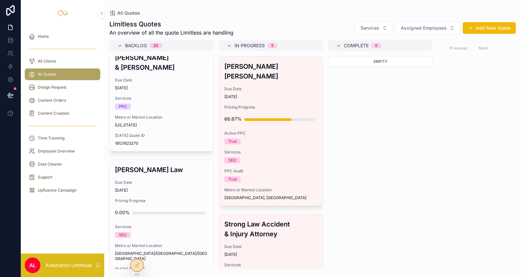
scroll to position [145, 0]
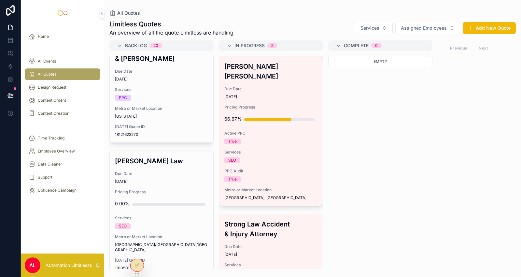
click at [171, 179] on span "[DATE]" at bounding box center [161, 181] width 93 height 5
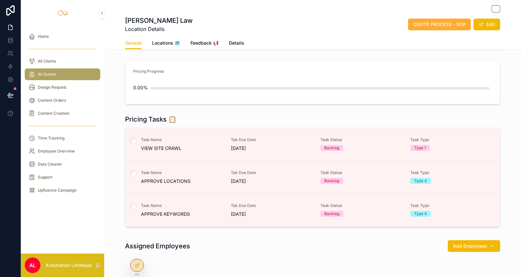
scroll to position [72, 0]
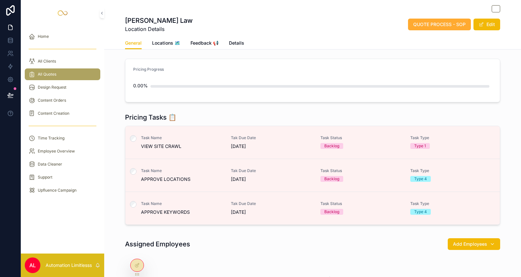
click at [197, 137] on span "Task Name" at bounding box center [182, 137] width 82 height 5
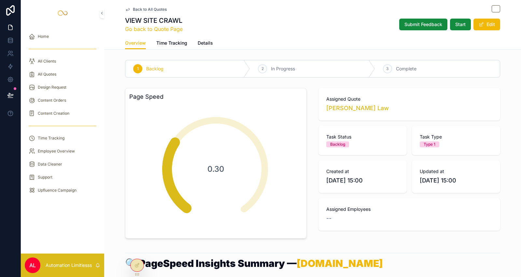
click at [196, 31] on div "VIEW SITE CRAWL Go back to Quote Page Submit Feedback Start Edit" at bounding box center [312, 24] width 375 height 17
click at [201, 44] on span "Details" at bounding box center [205, 43] width 15 height 7
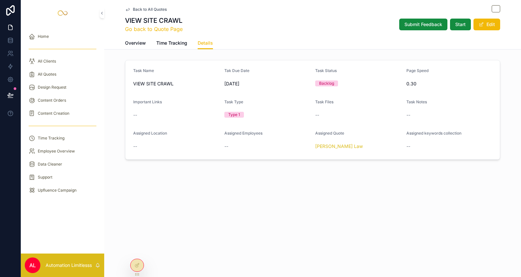
click at [141, 42] on span "Overview" at bounding box center [135, 43] width 21 height 7
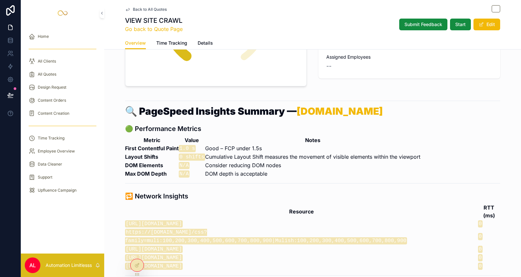
scroll to position [109, 0]
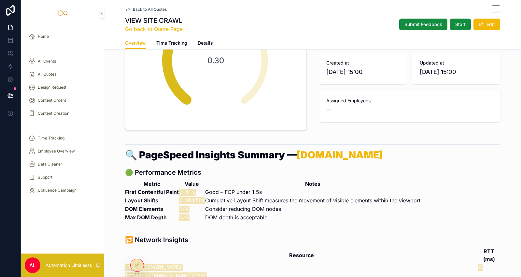
click at [352, 149] on link "pa-injurylawyer.com" at bounding box center [340, 155] width 86 height 12
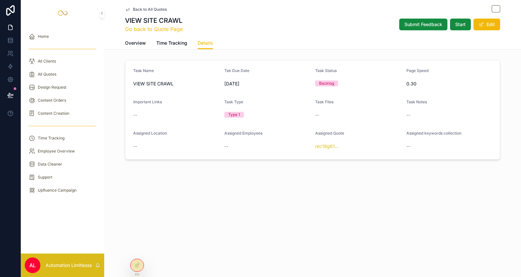
drag, startPoint x: 283, startPoint y: 121, endPoint x: 288, endPoint y: 122, distance: 4.6
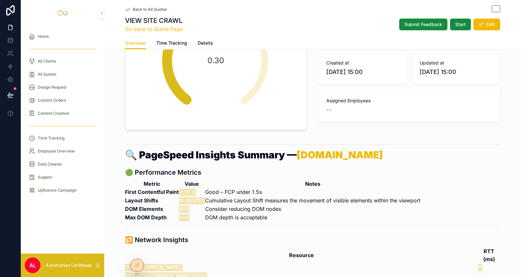
scroll to position [109, 0]
click at [135, 14] on div "Back to All Quotes VIEW SITE CRAWL Go back to Quote Page Submit Feedback Start …" at bounding box center [312, 18] width 375 height 37
click at [138, 11] on span "Back to All Quotes" at bounding box center [150, 9] width 34 height 5
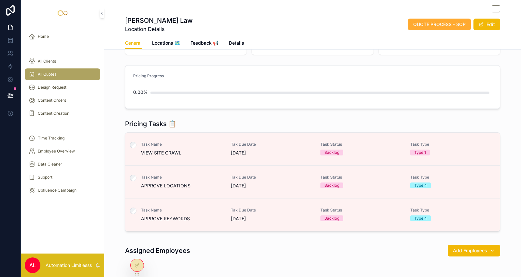
scroll to position [74, 0]
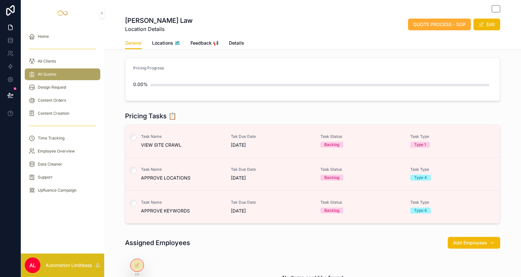
click at [209, 175] on span "APPROVE LOCATIONS" at bounding box center [182, 178] width 82 height 7
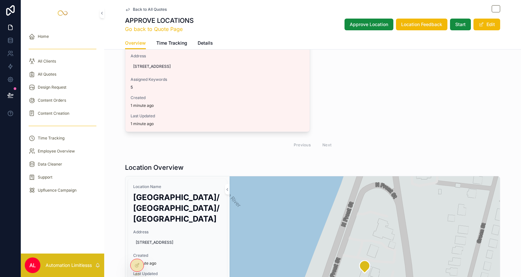
scroll to position [181, 0]
click at [362, 260] on icon "scrollable content" at bounding box center [365, 266] width 10 height 12
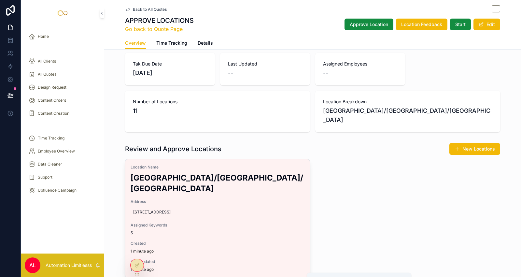
scroll to position [0, 0]
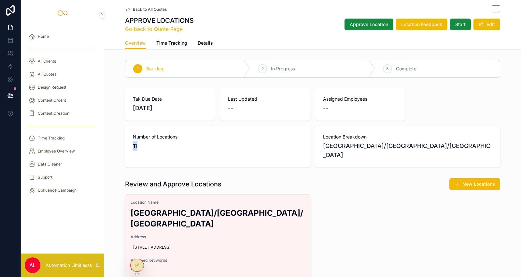
drag, startPoint x: 241, startPoint y: 147, endPoint x: 130, endPoint y: 155, distance: 111.4
click at [130, 155] on div "Number of Locations 11" at bounding box center [217, 147] width 185 height 42
click at [157, 156] on div "Number of Locations 11" at bounding box center [217, 147] width 185 height 42
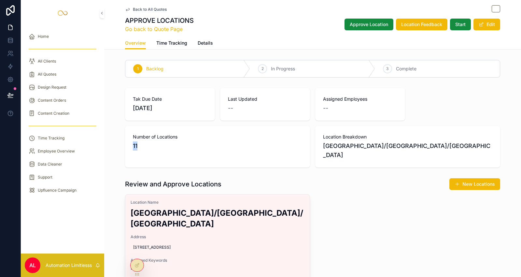
click at [157, 156] on div "Number of Locations 11" at bounding box center [217, 147] width 185 height 42
click at [230, 157] on div "Number of Locations 11" at bounding box center [217, 147] width 185 height 42
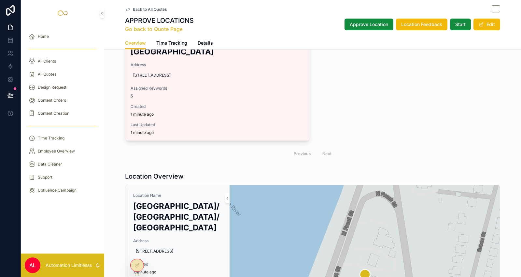
scroll to position [181, 0]
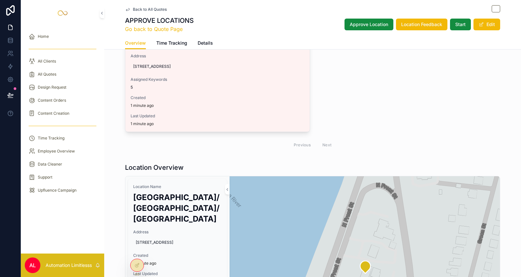
drag, startPoint x: 258, startPoint y: 140, endPoint x: 263, endPoint y: 132, distance: 9.3
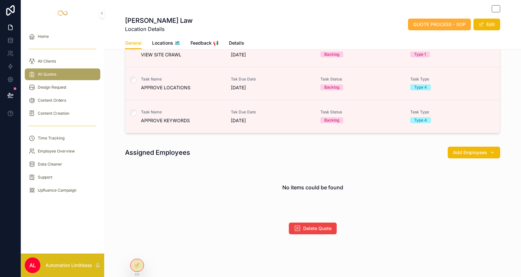
click at [226, 104] on link "Task Name APPROVE KEYWORDS Tak Due Date 09/10/2025 Task Status Backlog Task Typ…" at bounding box center [312, 116] width 375 height 33
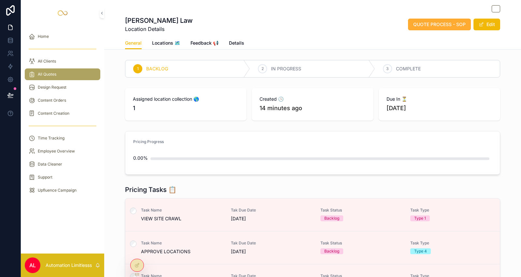
click at [79, 70] on div "All Quotes" at bounding box center [63, 74] width 68 height 10
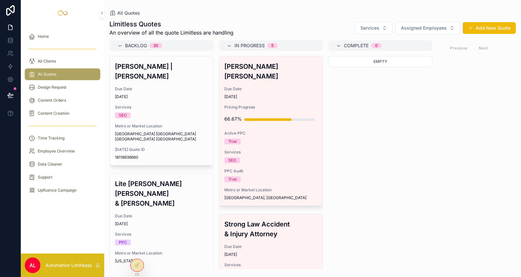
click at [489, 31] on button "Add New Quote" at bounding box center [489, 28] width 53 height 12
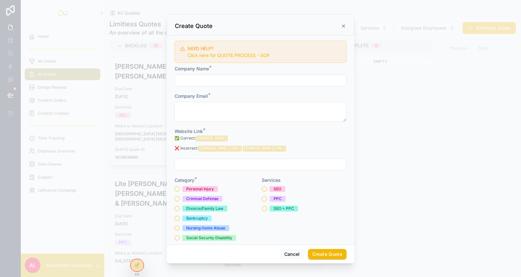
click at [228, 58] on div "NEED HELP? Click here for QUOTE PROCESS - SOP" at bounding box center [261, 52] width 172 height 22
click at [228, 55] on link "Click here for QUOTE PROCESS - SOP" at bounding box center [229, 55] width 82 height 6
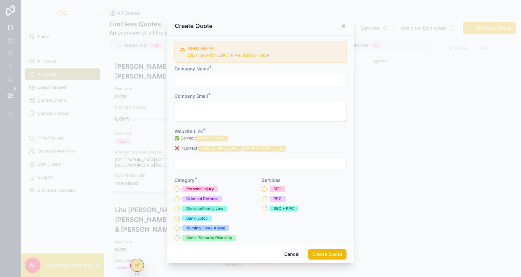
click at [59, 33] on div "scrollable content" at bounding box center [260, 138] width 521 height 277
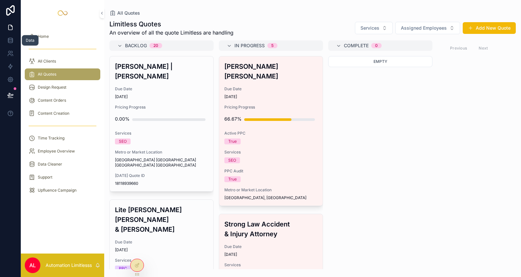
click at [15, 35] on link at bounding box center [10, 40] width 21 height 13
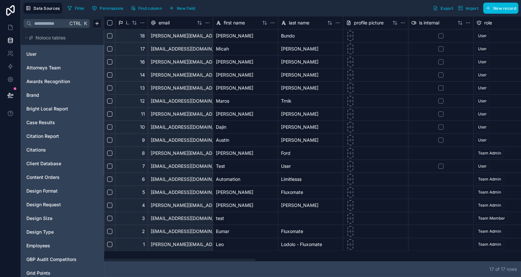
click at [31, 55] on span "User" at bounding box center [31, 54] width 10 height 7
click at [491, 7] on icon "button" at bounding box center [488, 8] width 5 height 5
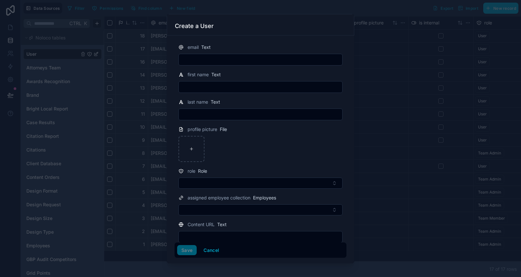
click at [220, 81] on div at bounding box center [261, 87] width 164 height 12
click at [222, 85] on input "text" at bounding box center [261, 86] width 164 height 9
paste input "**********"
click at [209, 87] on input "**********" at bounding box center [261, 86] width 164 height 9
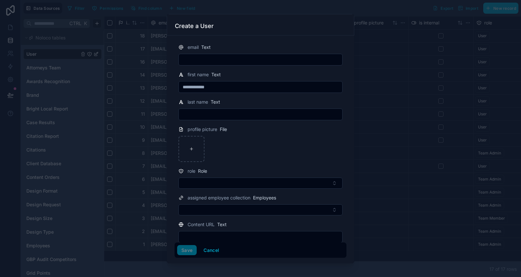
type input "**********"
click at [212, 115] on input "text" at bounding box center [261, 114] width 164 height 9
paste input "*****"
type input "*****"
click at [214, 86] on input "**********" at bounding box center [261, 86] width 164 height 9
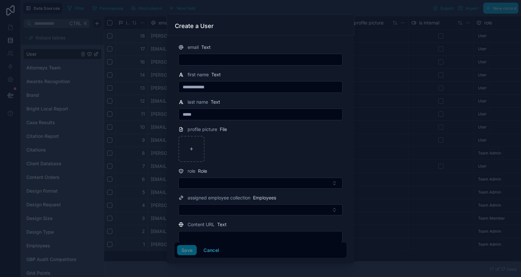
click at [214, 86] on input "**********" at bounding box center [261, 86] width 164 height 9
click at [206, 251] on button "Cancel" at bounding box center [211, 250] width 24 height 10
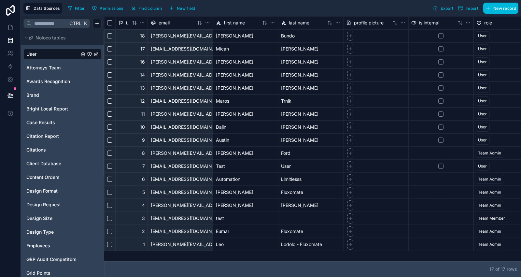
click at [47, 243] on span "Employees" at bounding box center [38, 245] width 24 height 7
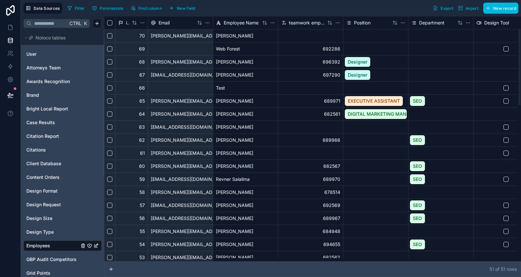
click at [505, 7] on span "New record" at bounding box center [505, 8] width 23 height 5
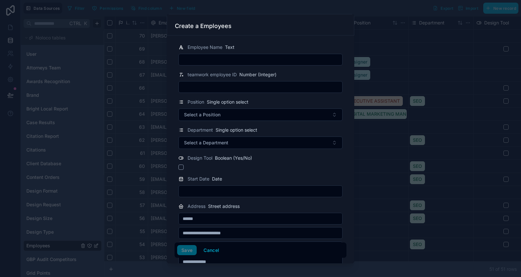
click at [213, 56] on input "text" at bounding box center [261, 59] width 164 height 9
paste input "*****"
type input "*****"
click at [240, 58] on input "*****" at bounding box center [261, 59] width 164 height 9
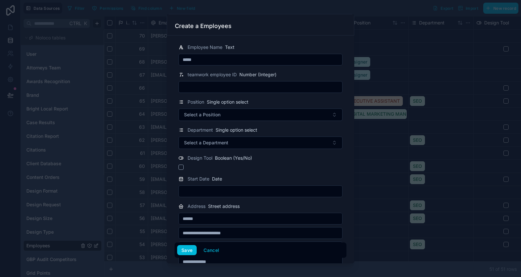
click at [240, 58] on input "*****" at bounding box center [261, 59] width 164 height 9
paste input "**********"
type input "**********"
click at [214, 246] on button "Cancel" at bounding box center [211, 250] width 24 height 10
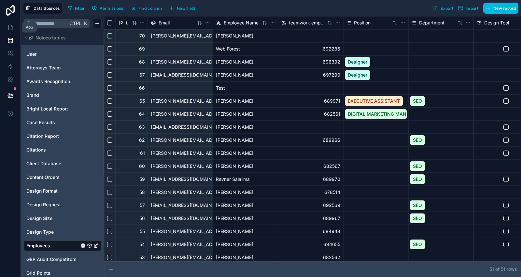
click at [12, 26] on icon at bounding box center [10, 27] width 4 height 5
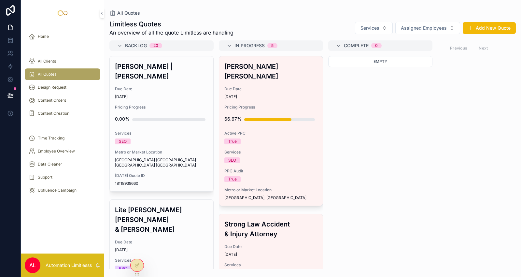
click at [69, 90] on div "Design Request" at bounding box center [63, 87] width 68 height 10
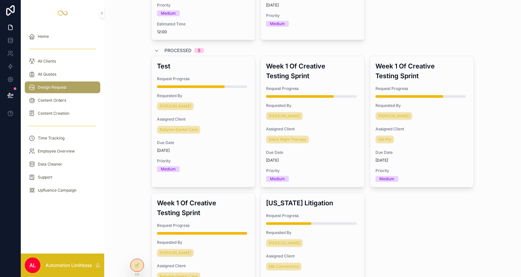
scroll to position [217, 0]
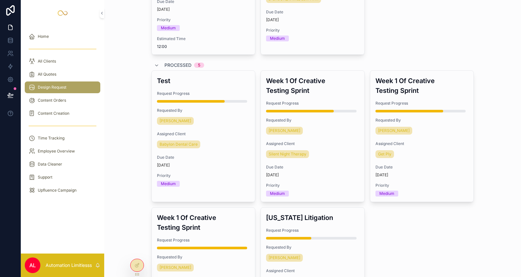
click at [41, 70] on div "All Quotes" at bounding box center [63, 74] width 68 height 10
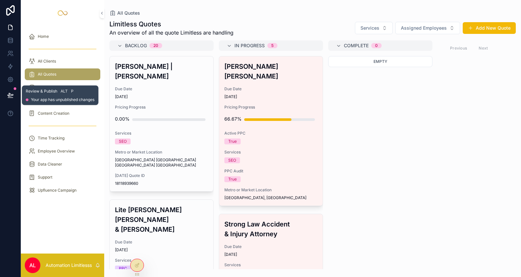
click at [16, 93] on button at bounding box center [10, 95] width 14 height 18
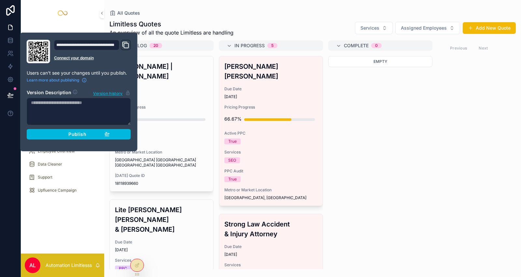
click at [111, 136] on button "Publish" at bounding box center [79, 134] width 104 height 10
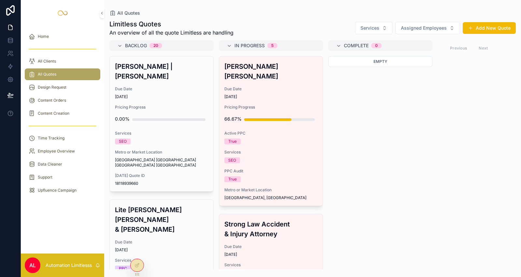
click at [373, 90] on div "Empty" at bounding box center [380, 162] width 104 height 213
click at [135, 264] on icon at bounding box center [137, 265] width 5 height 5
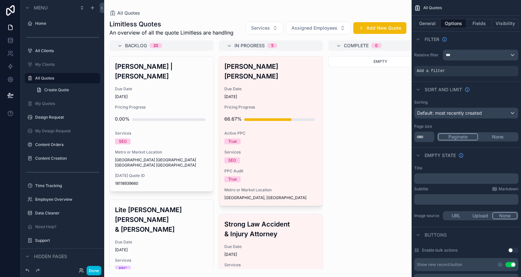
click at [71, 106] on div "My Quotes" at bounding box center [67, 103] width 64 height 5
click at [59, 106] on div "My Quotes" at bounding box center [67, 103] width 64 height 5
click at [39, 103] on label "My Quotes" at bounding box center [65, 103] width 61 height 5
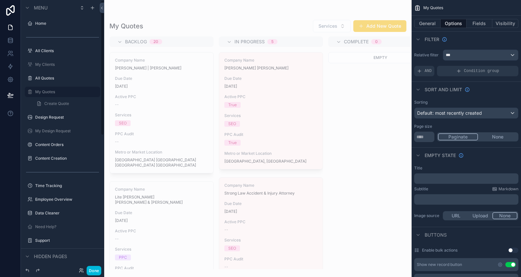
click at [59, 76] on label "All Quotes" at bounding box center [65, 78] width 61 height 5
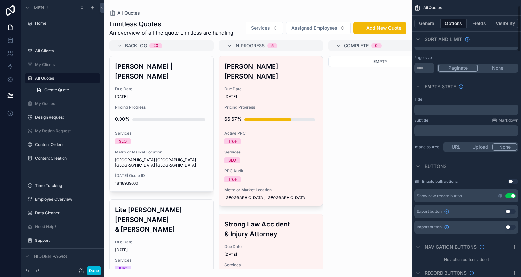
scroll to position [72, 0]
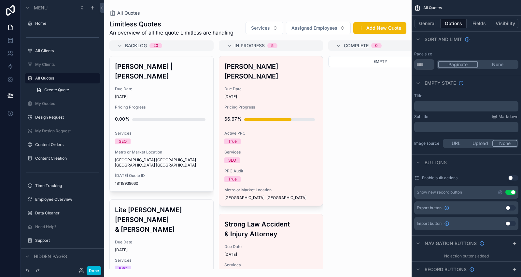
click at [258, 24] on div "scrollable content" at bounding box center [258, 138] width 308 height 277
click at [258, 25] on span "Services" at bounding box center [260, 28] width 19 height 7
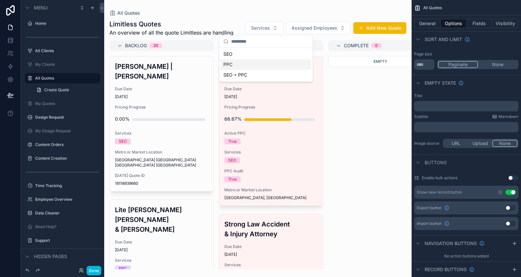
click at [353, 76] on div "Empty" at bounding box center [380, 162] width 104 height 213
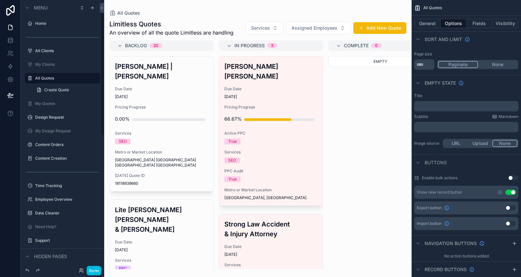
click at [95, 268] on button "Done" at bounding box center [94, 270] width 15 height 9
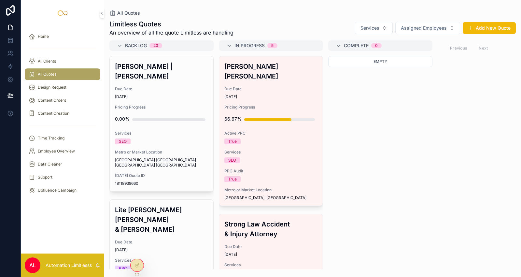
click at [156, 105] on span "Pricing Progress" at bounding box center [161, 107] width 93 height 5
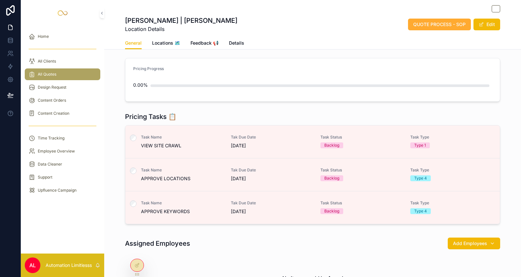
scroll to position [109, 0]
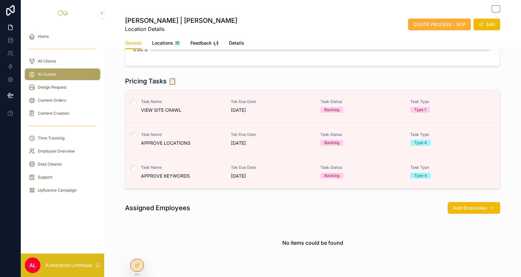
click at [201, 113] on link "Task Name VIEW SITE CRAWL Tak Due Date [DATE] Task Status Backlog Task Type Typ…" at bounding box center [312, 106] width 375 height 33
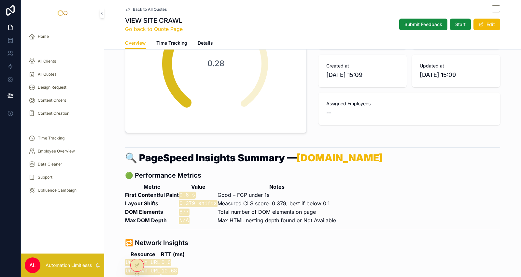
scroll to position [109, 0]
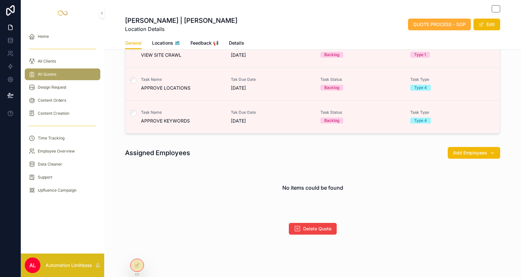
scroll to position [164, 0]
click at [207, 71] on link "Task Name APPROVE LOCATIONS Tak Due Date [DATE] Task Status Backlog Task Type T…" at bounding box center [312, 83] width 375 height 33
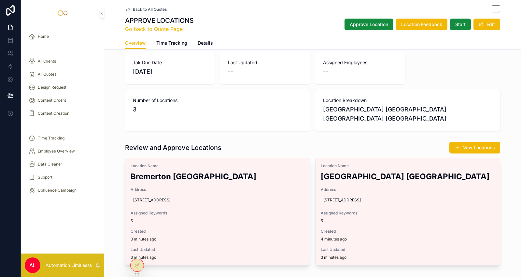
scroll to position [36, 0]
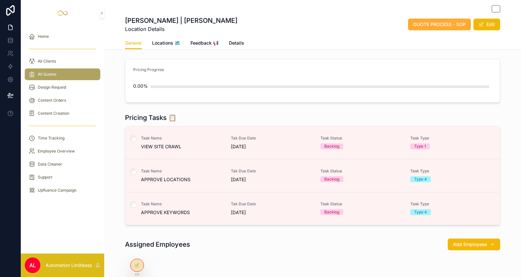
scroll to position [72, 0]
click at [199, 203] on span "Task Name" at bounding box center [182, 203] width 82 height 5
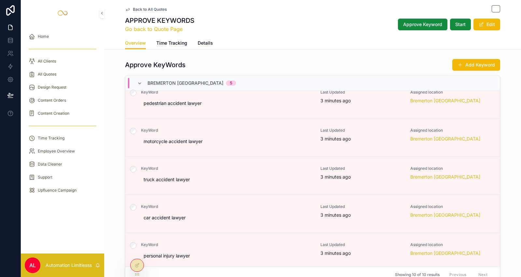
scroll to position [219, 0]
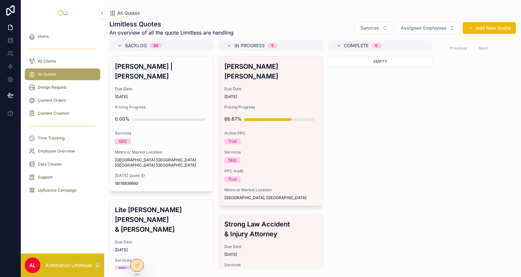
click at [173, 138] on div "SEO" at bounding box center [161, 141] width 93 height 6
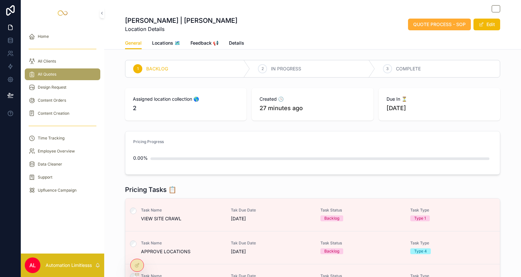
click at [227, 37] on div "General Locations 🗺 Feedback 📢 Details" at bounding box center [312, 43] width 375 height 12
click at [230, 40] on span "Details" at bounding box center [236, 43] width 15 height 7
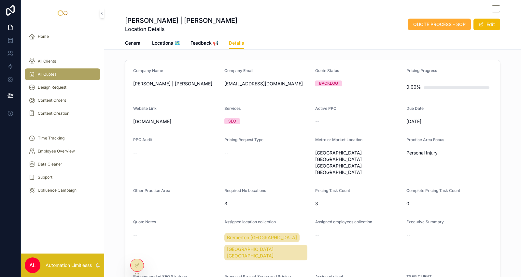
click at [483, 25] on button "Edit" at bounding box center [487, 25] width 27 height 12
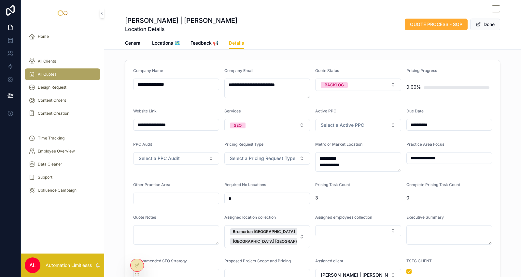
click at [264, 193] on div "*" at bounding box center [268, 199] width 86 height 12
click at [263, 196] on input "*" at bounding box center [267, 198] width 85 height 9
type input "*"
click at [482, 25] on span "Done" at bounding box center [486, 25] width 30 height 12
click at [479, 28] on button "Done" at bounding box center [486, 25] width 30 height 12
